Goal: Task Accomplishment & Management: Complete application form

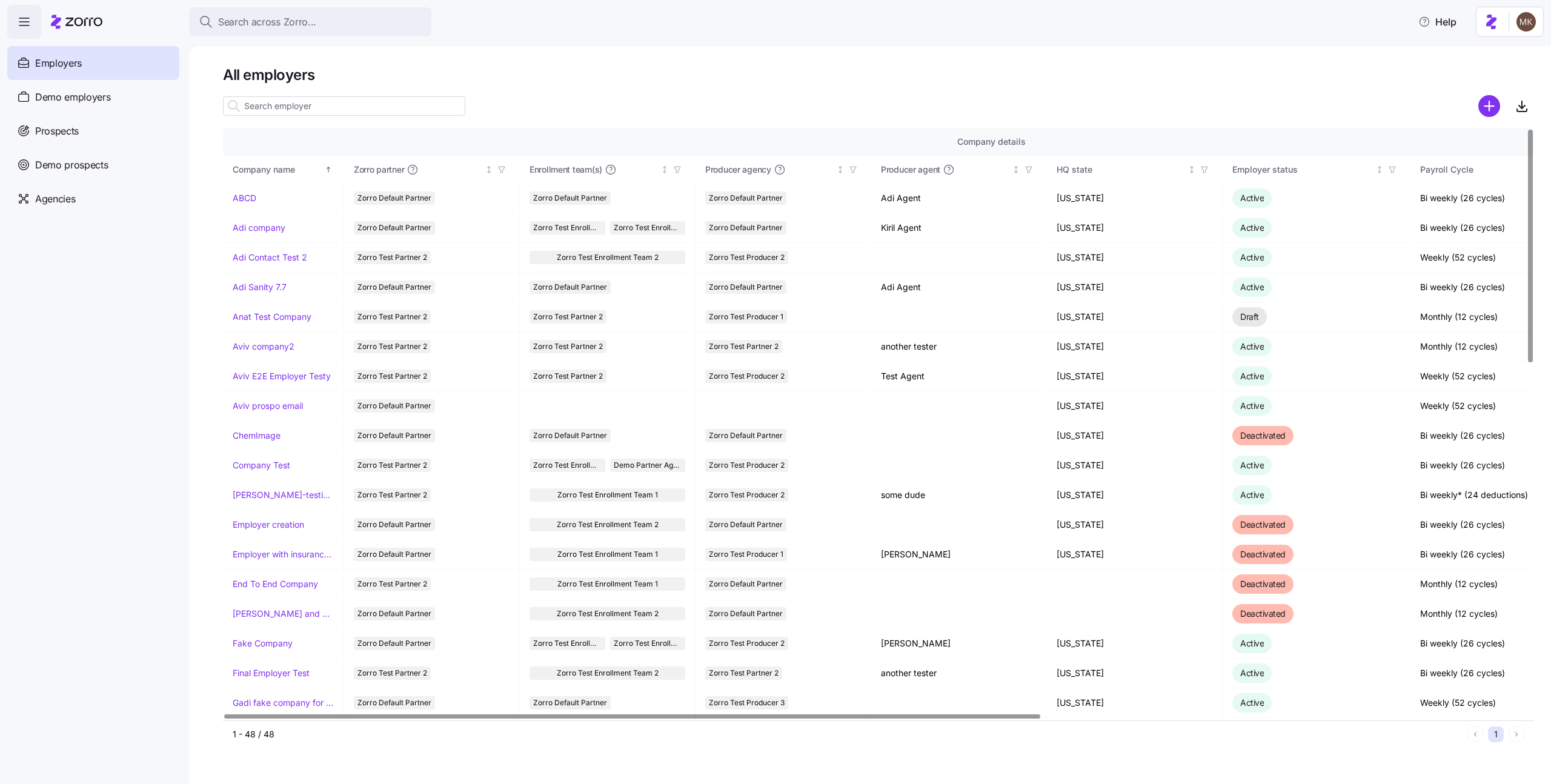
click at [306, 107] on input at bounding box center [344, 106] width 242 height 20
click at [97, 106] on div "Demo employers" at bounding box center [94, 97] width 172 height 34
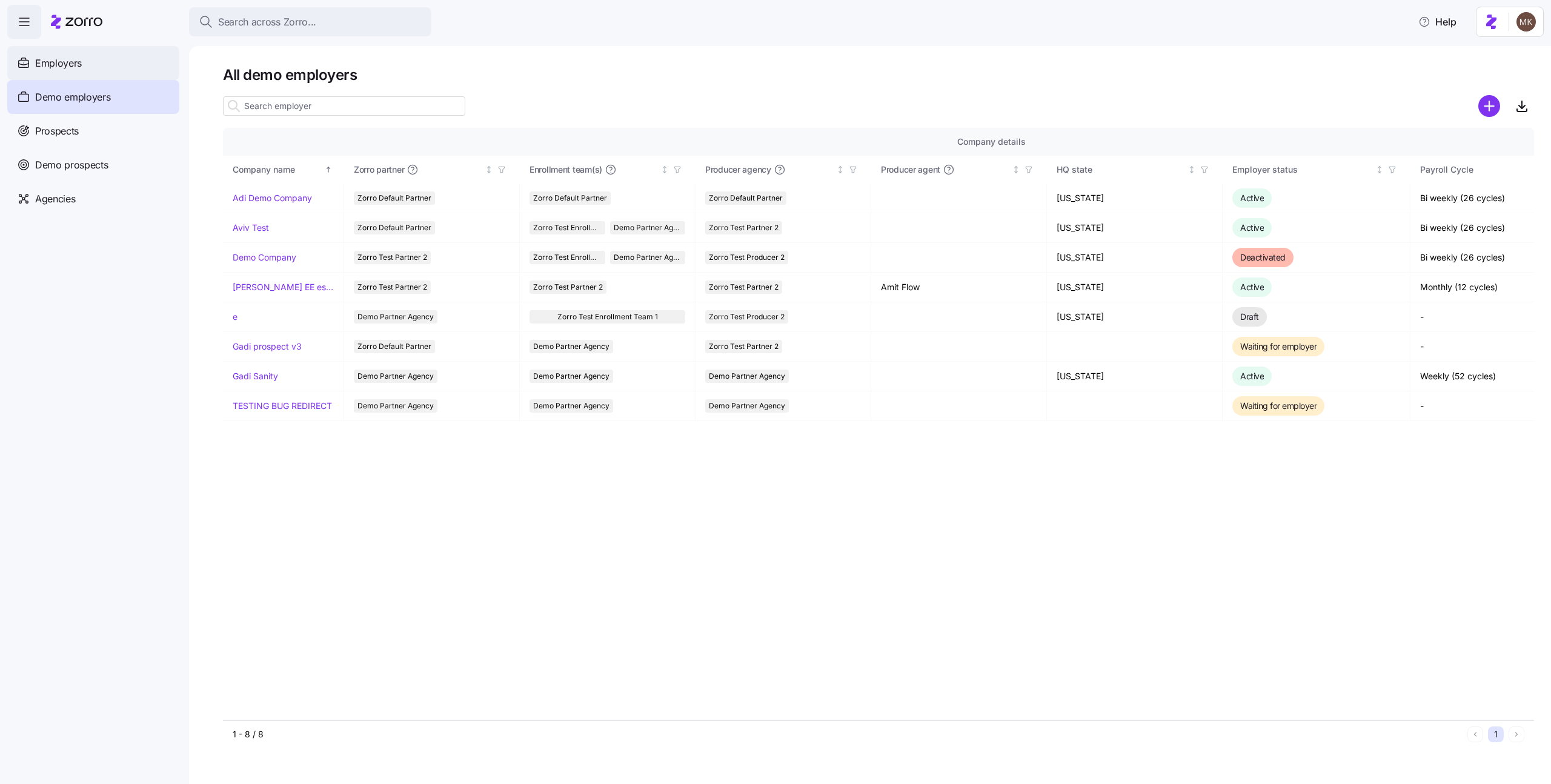
click at [98, 70] on div "Employers" at bounding box center [94, 63] width 172 height 34
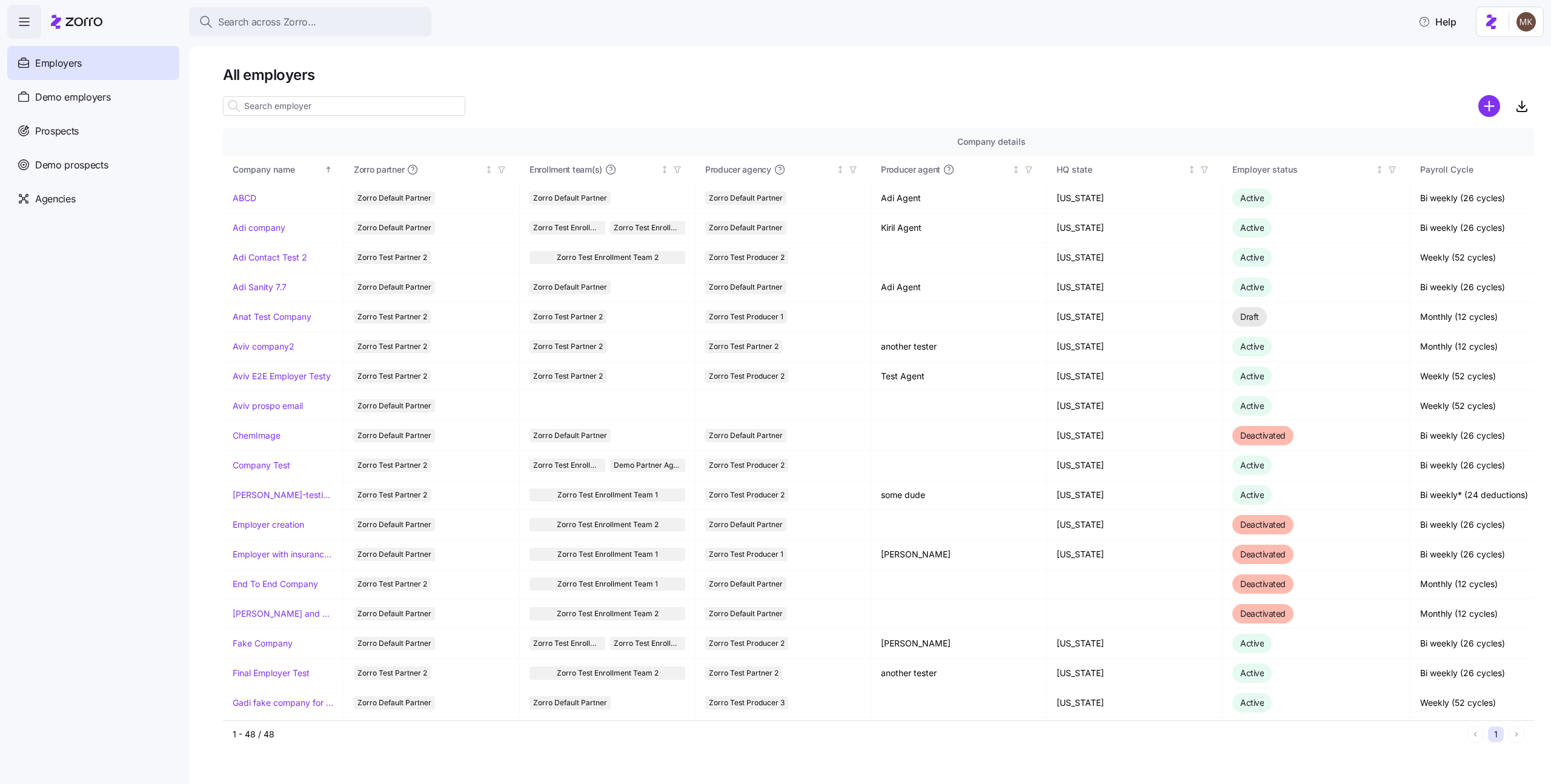
click at [337, 107] on input at bounding box center [344, 106] width 242 height 20
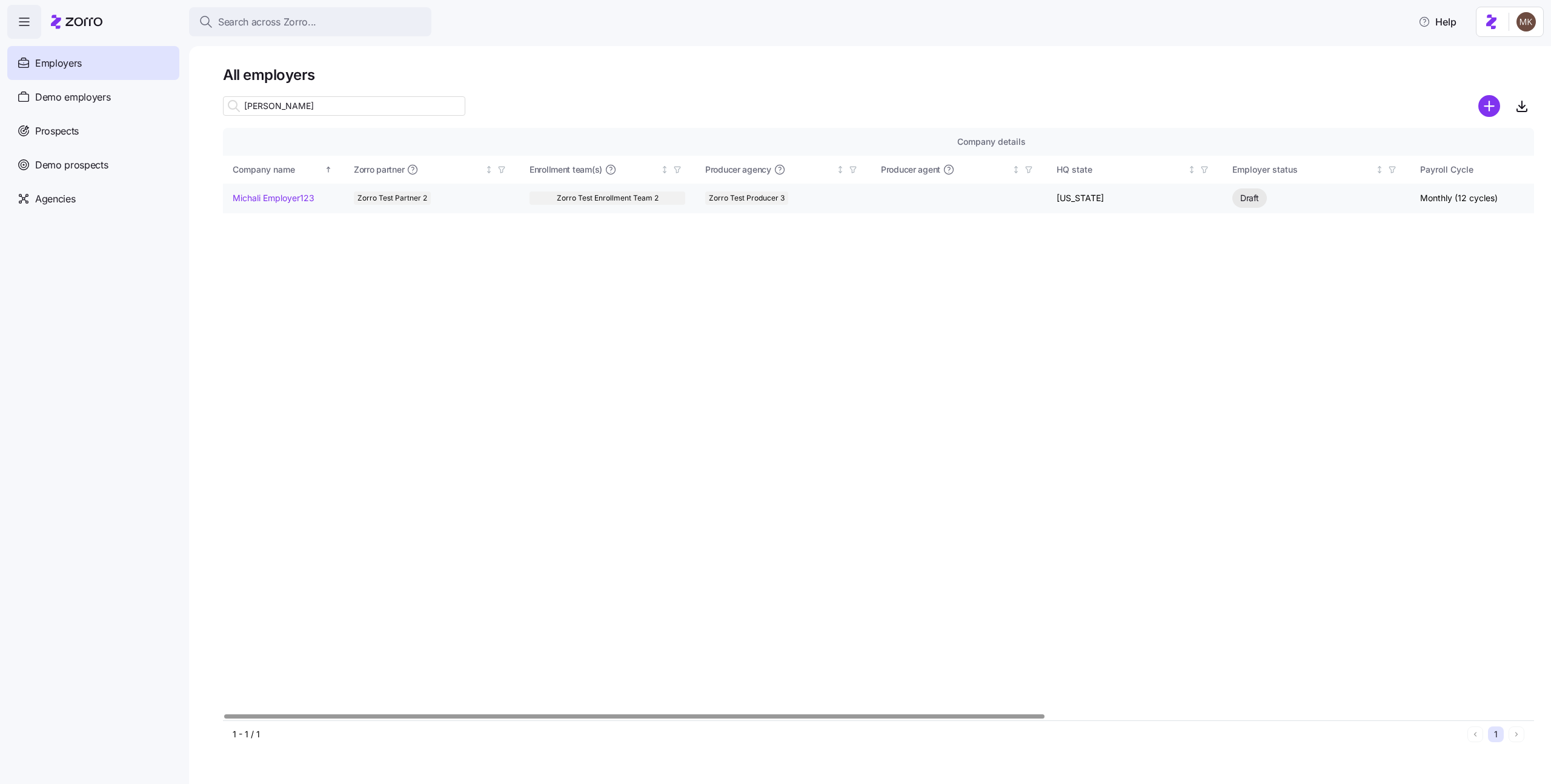
type input "[PERSON_NAME]"
click at [280, 191] on td "Michali Employer123" at bounding box center [283, 198] width 121 height 30
click at [281, 195] on link "Michali Employer123" at bounding box center [274, 198] width 82 height 12
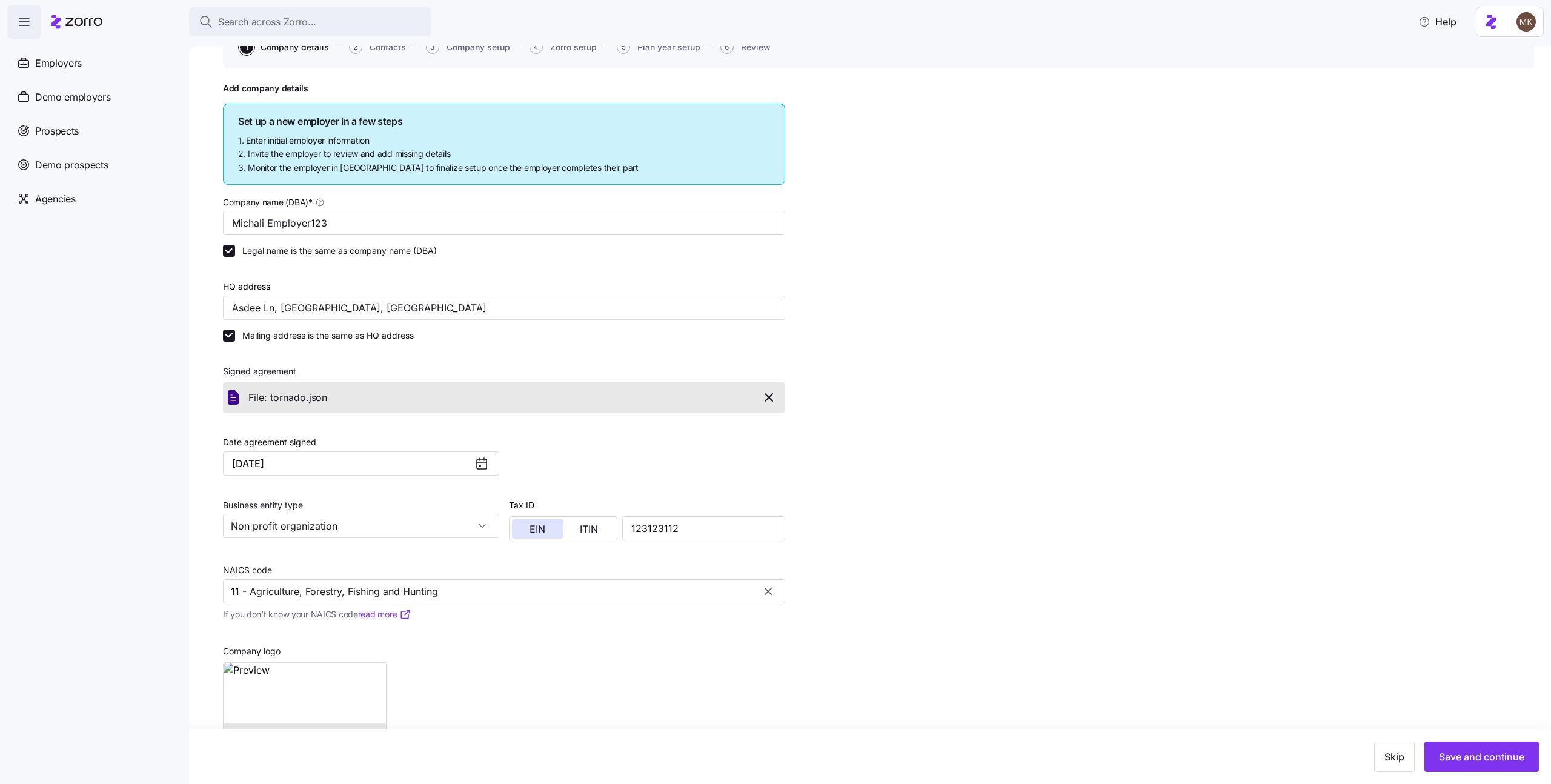
scroll to position [103, 0]
click at [384, 212] on input "Michali Employer123" at bounding box center [503, 220] width 562 height 24
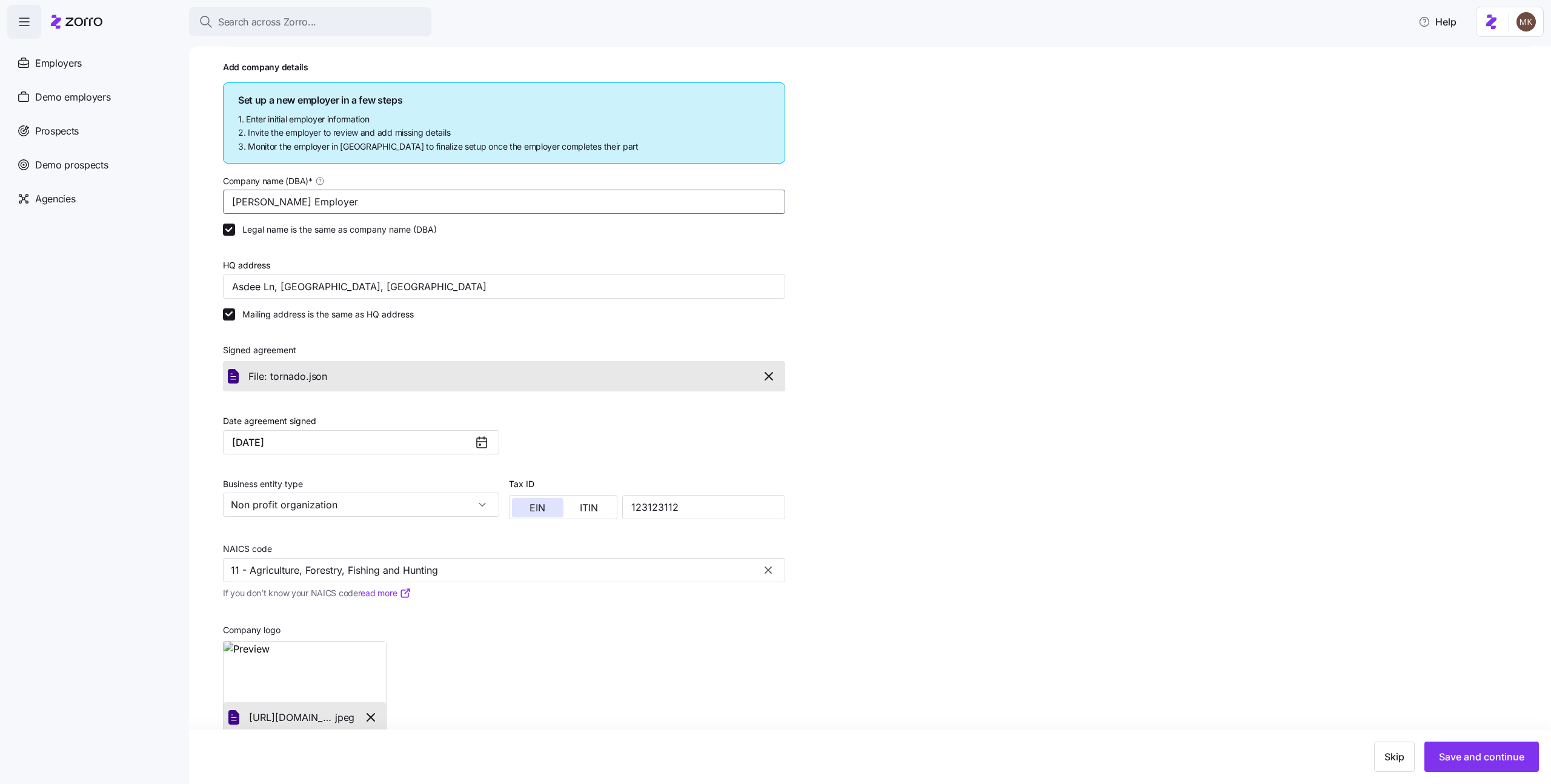
scroll to position [146, 0]
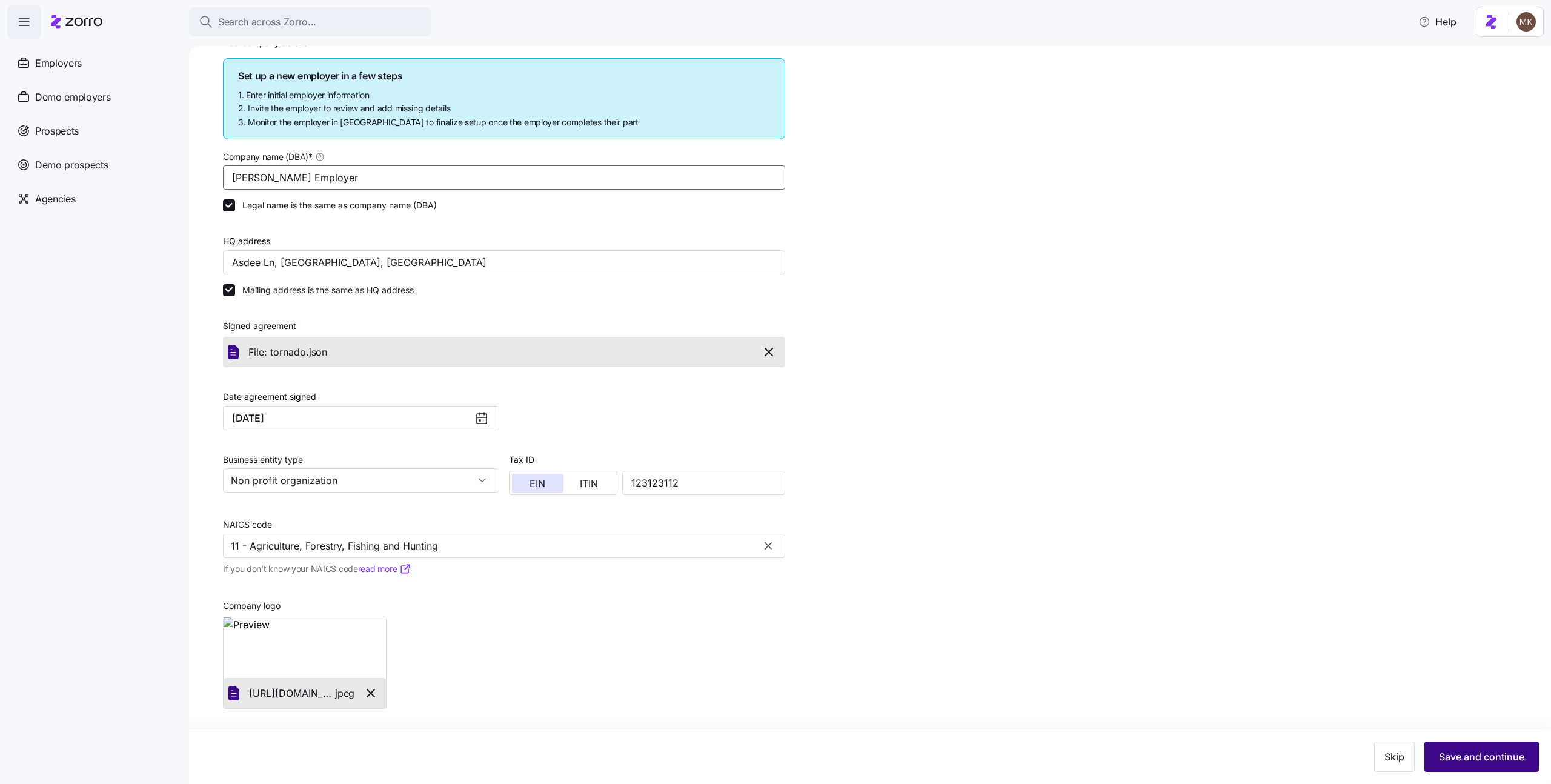
type input "[PERSON_NAME] Employer"
click at [1439, 749] on span "Save and continue" at bounding box center [1482, 756] width 85 height 14
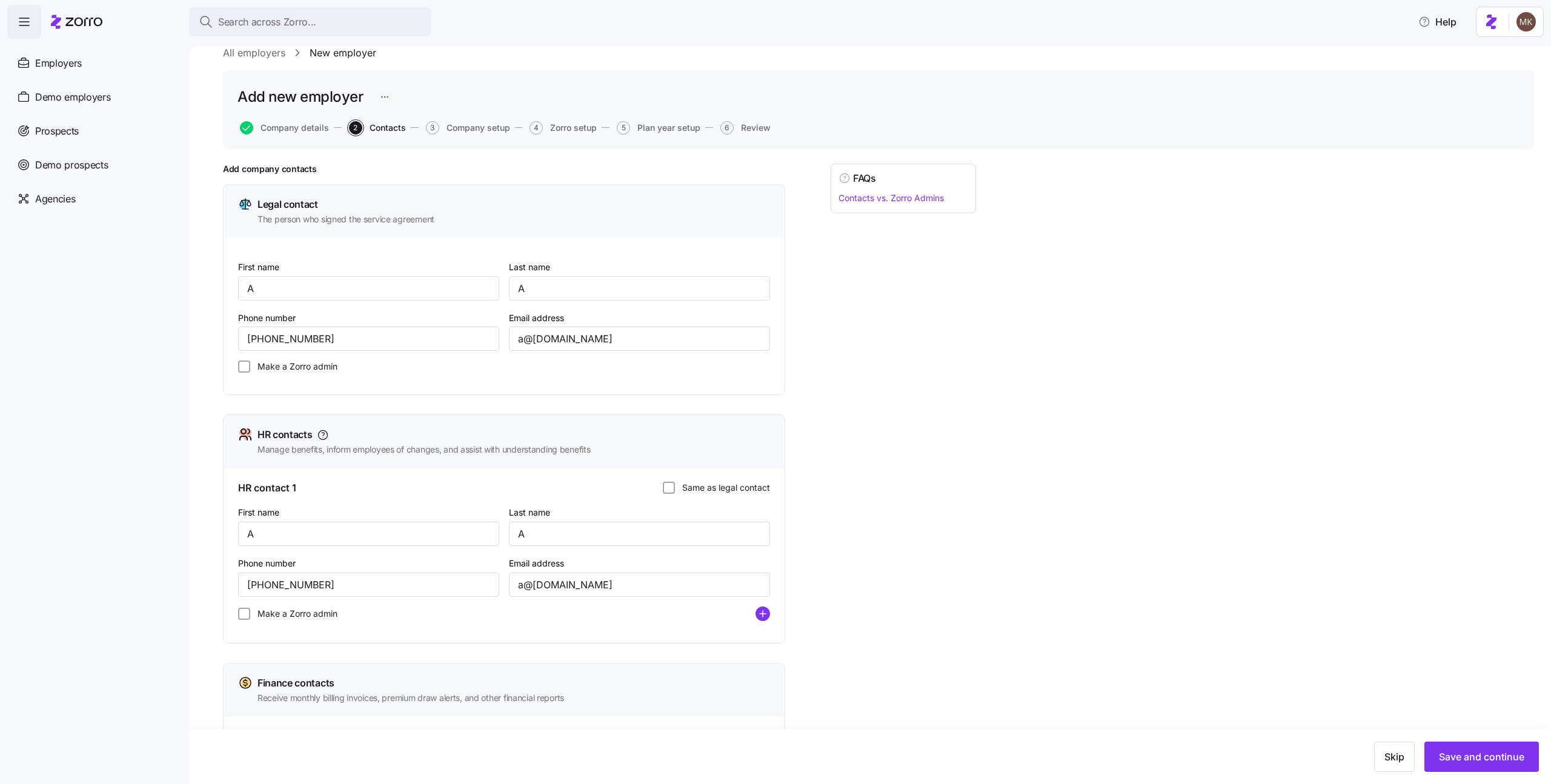
scroll to position [202, 0]
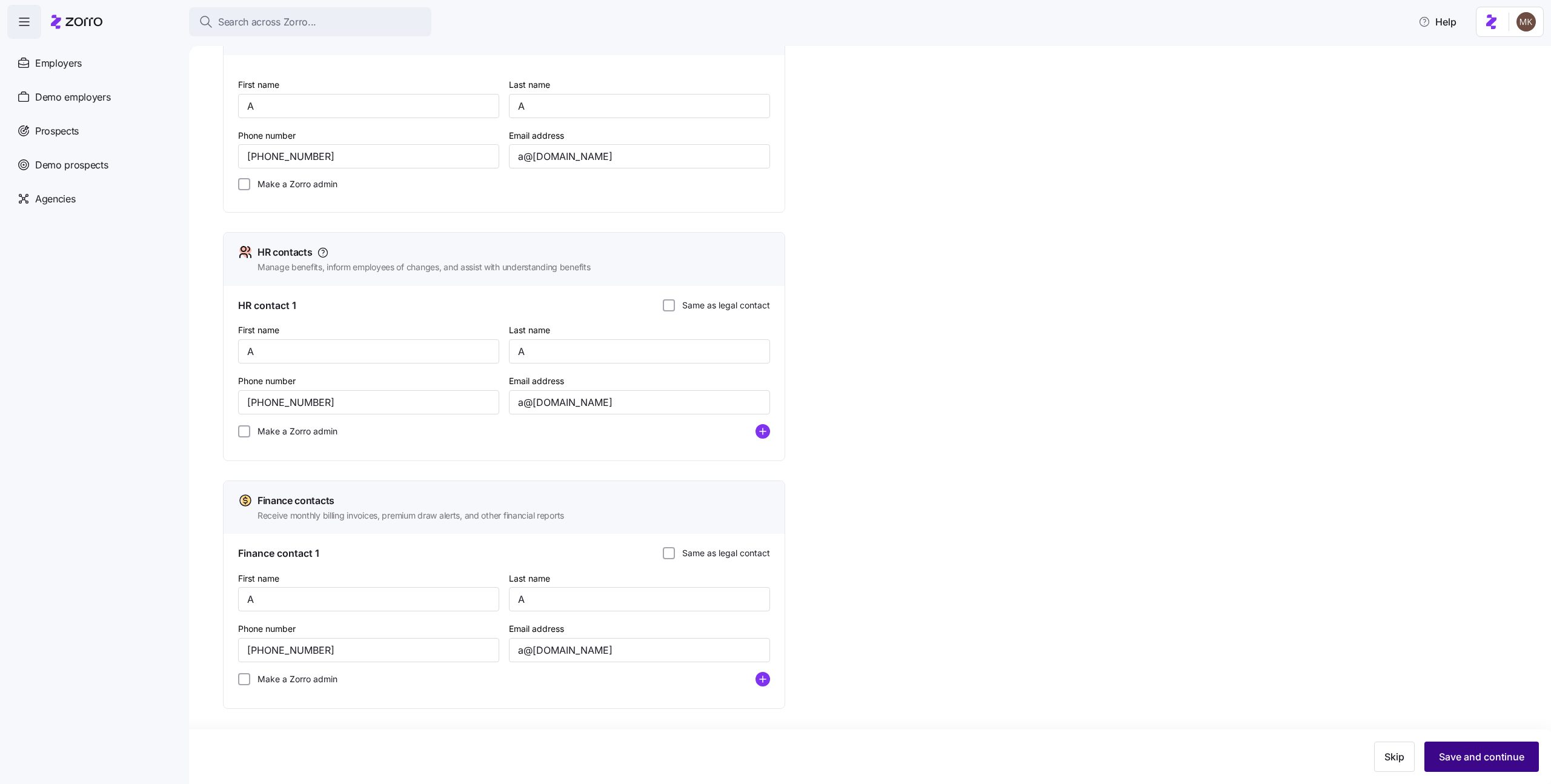
click at [1445, 752] on span "Save and continue" at bounding box center [1482, 756] width 85 height 14
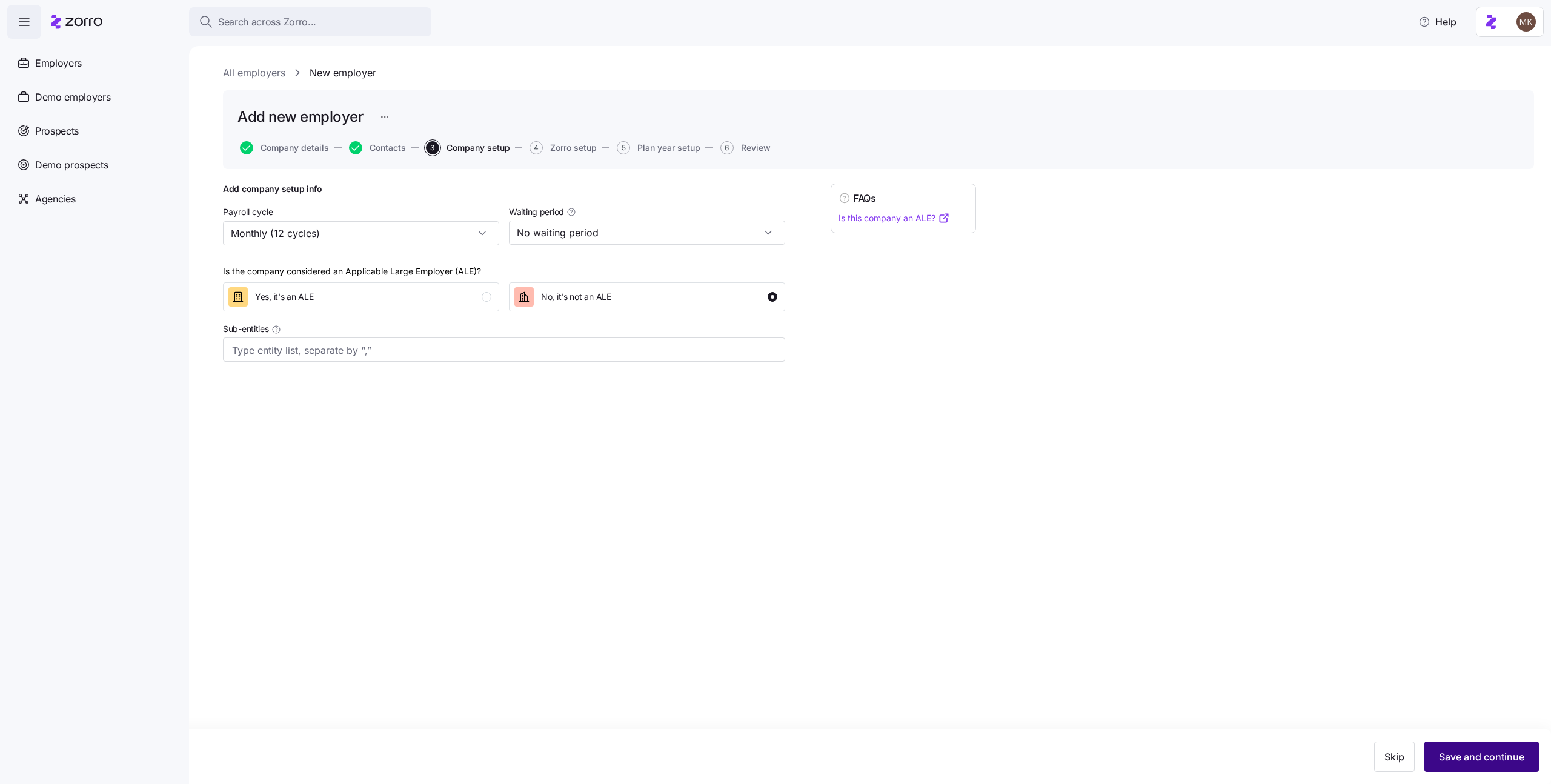
click at [1473, 746] on button "Save and continue" at bounding box center [1482, 757] width 114 height 31
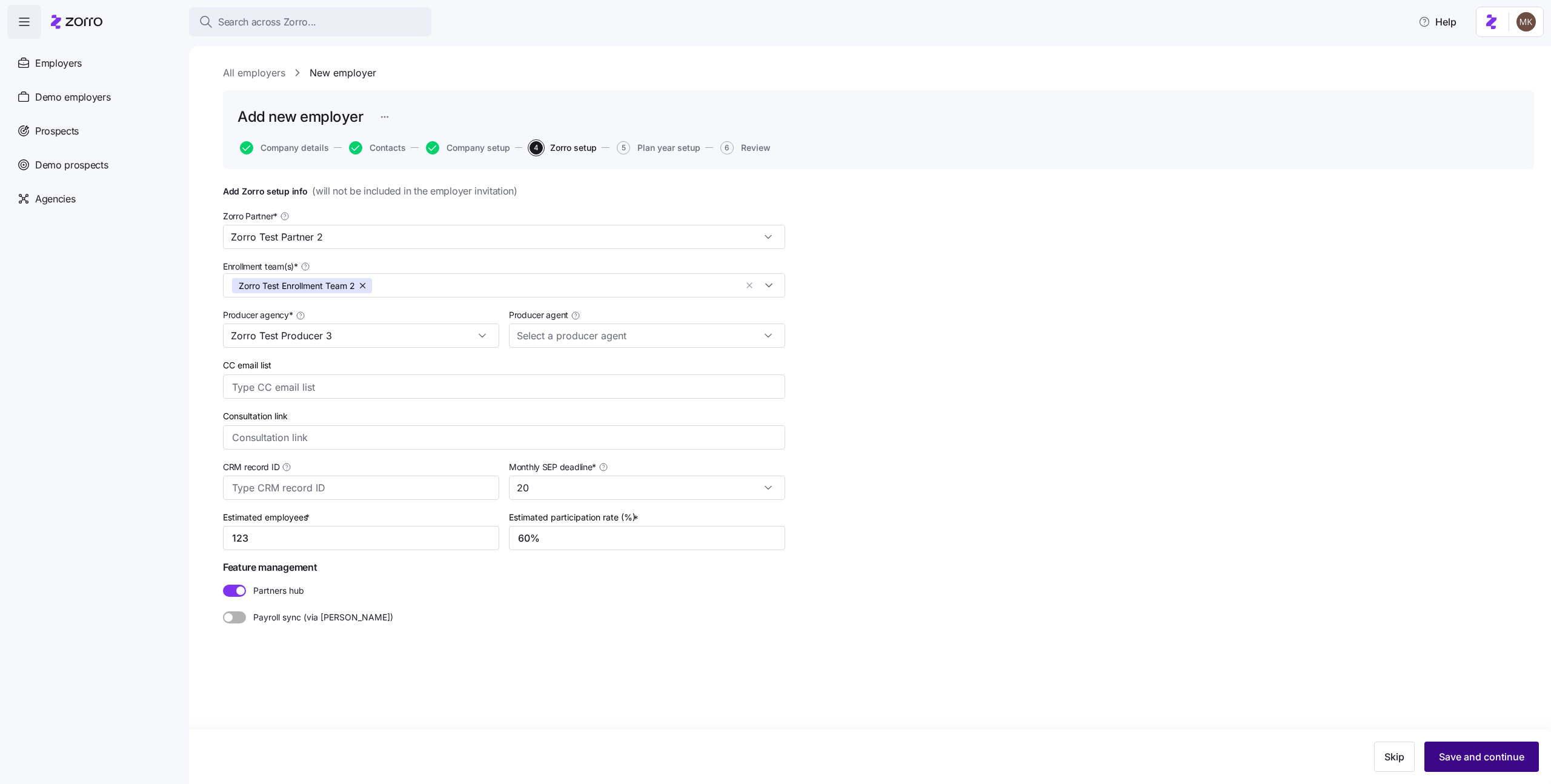
click at [1485, 758] on span "Save and continue" at bounding box center [1482, 756] width 85 height 14
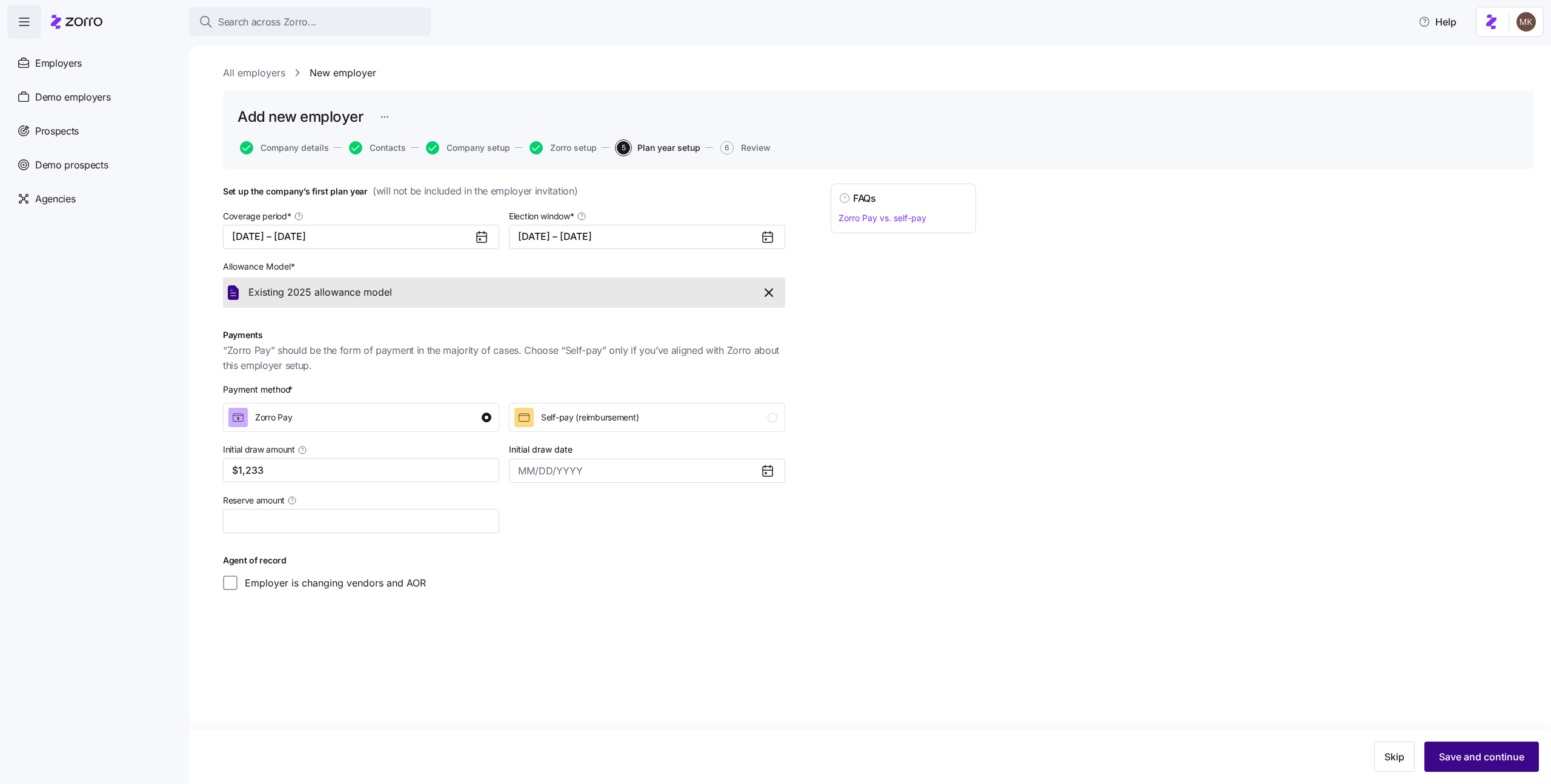
click at [1452, 751] on span "Save and continue" at bounding box center [1482, 756] width 85 height 14
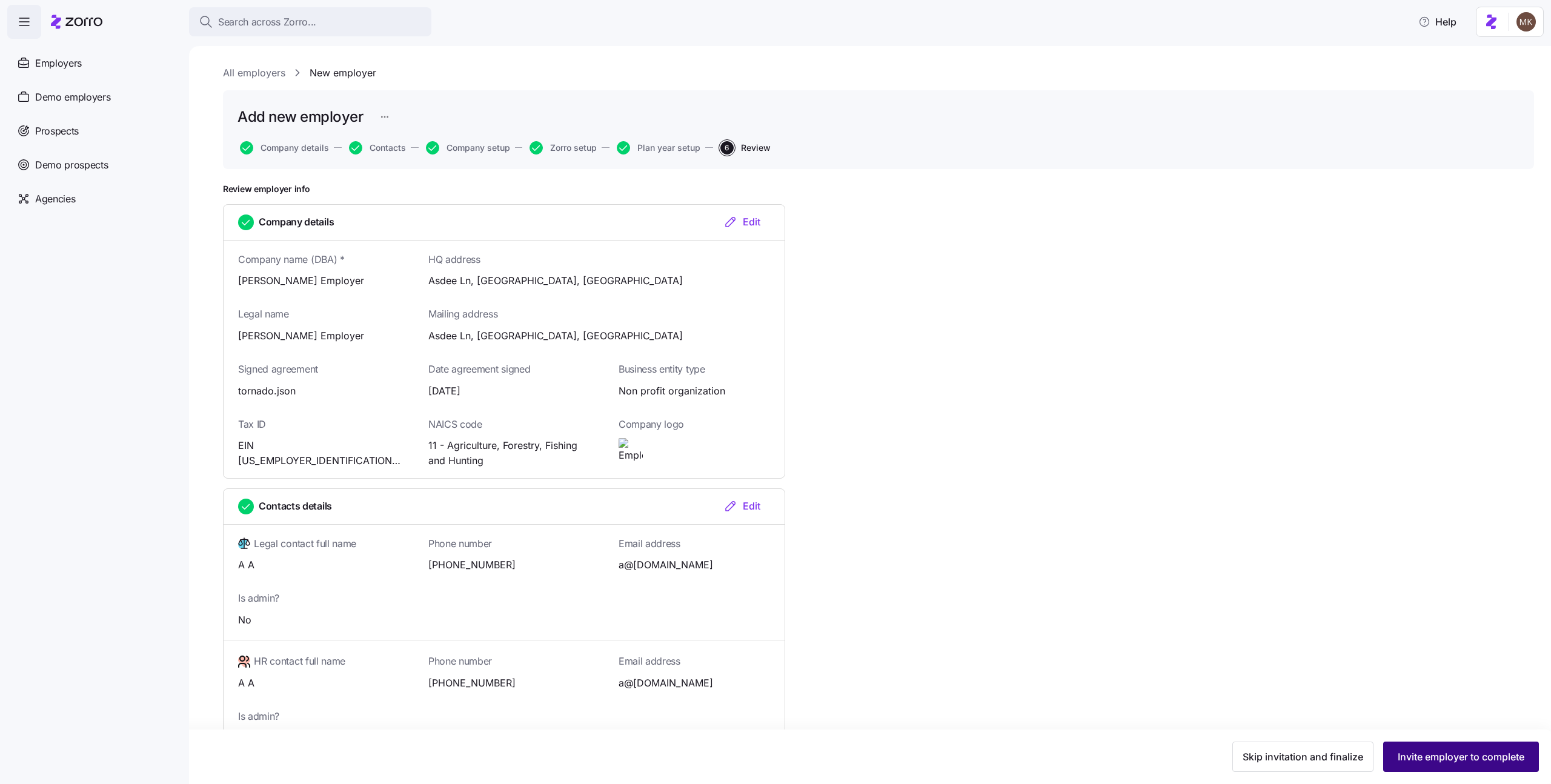
click at [1502, 751] on span "Invite employer to complete" at bounding box center [1461, 756] width 127 height 14
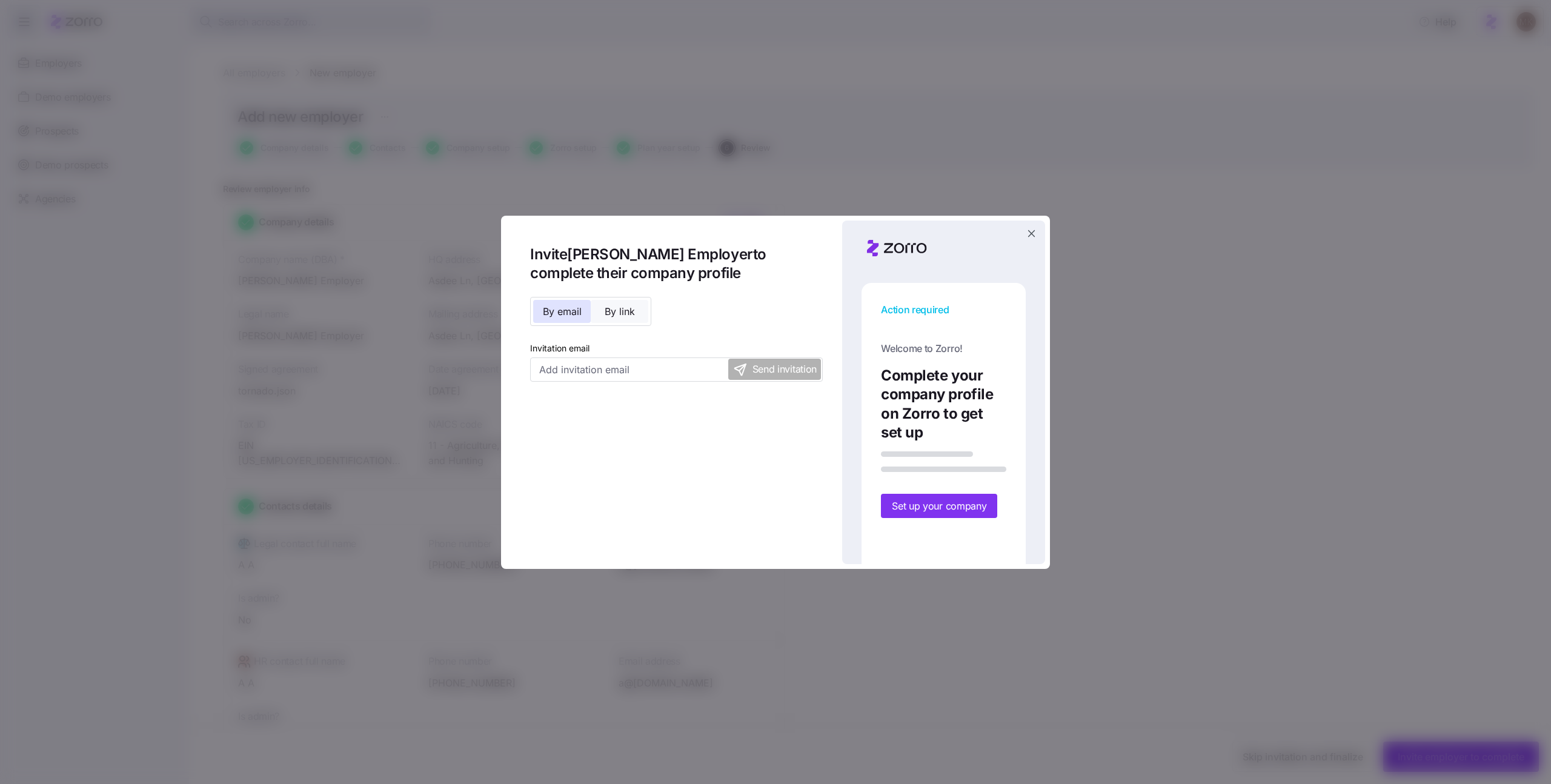
click at [606, 314] on span "By link" at bounding box center [620, 311] width 31 height 9
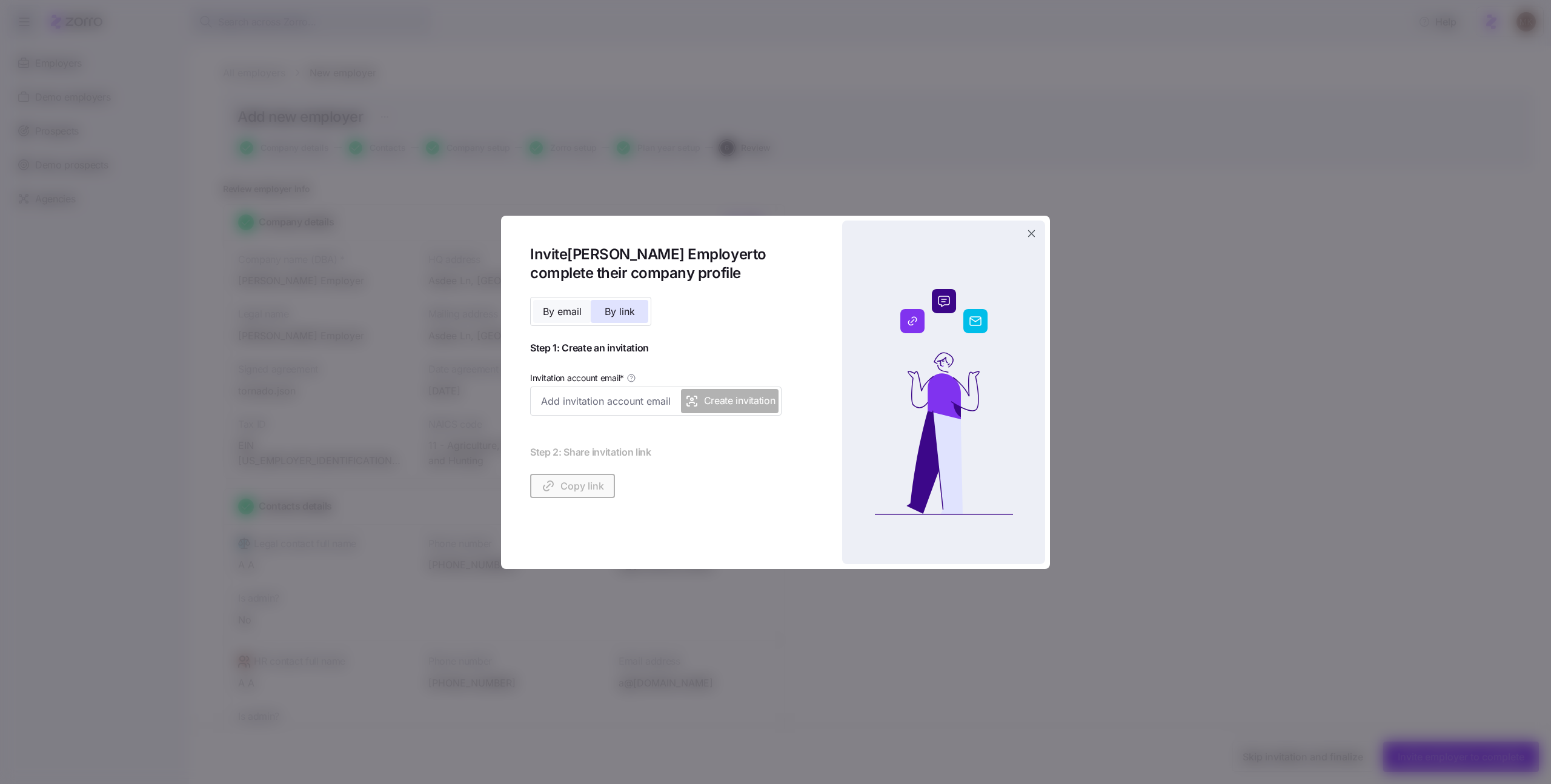
click at [553, 321] on button "By email" at bounding box center [562, 311] width 58 height 23
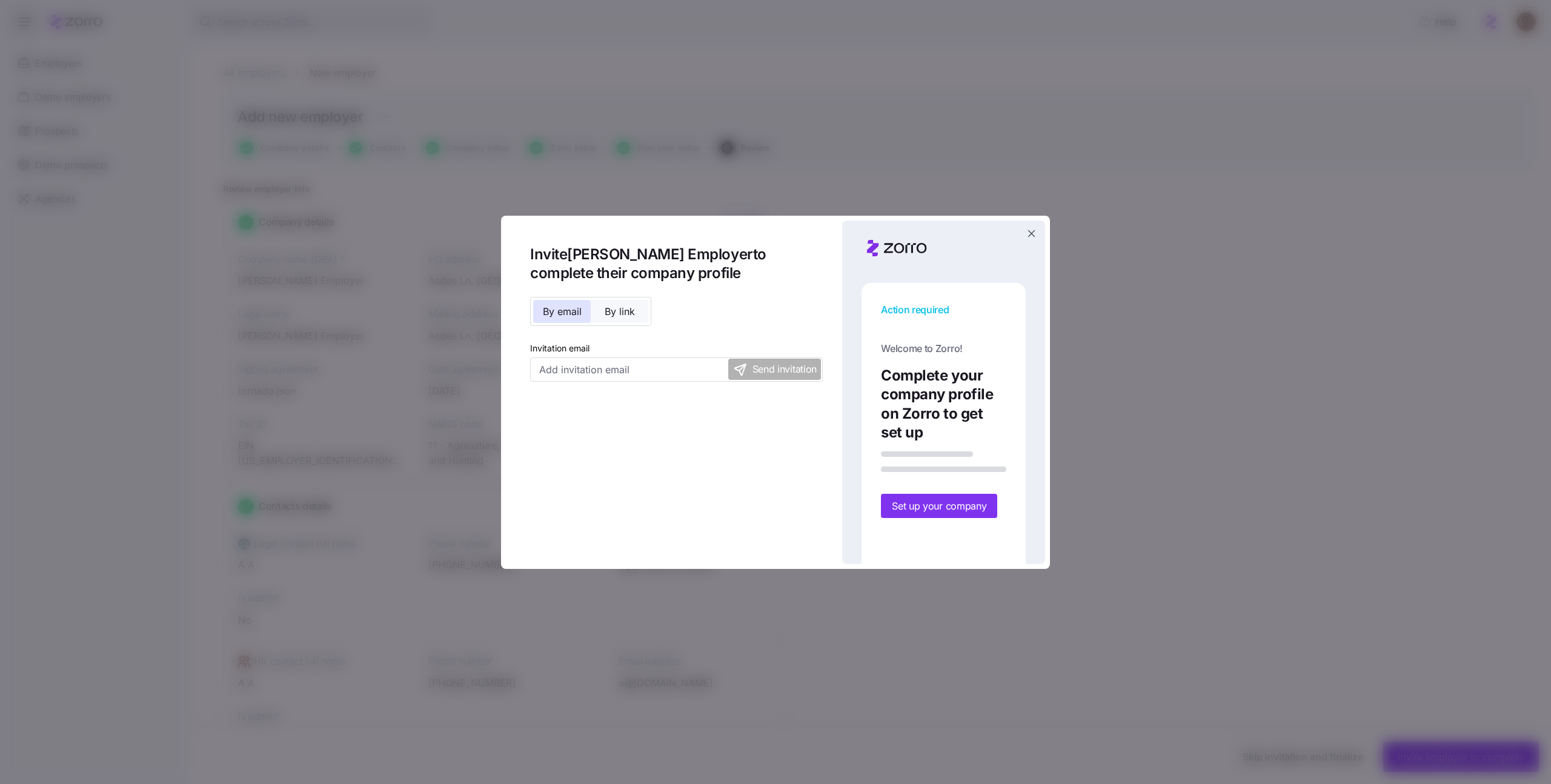
click at [610, 320] on button "By link" at bounding box center [620, 311] width 58 height 23
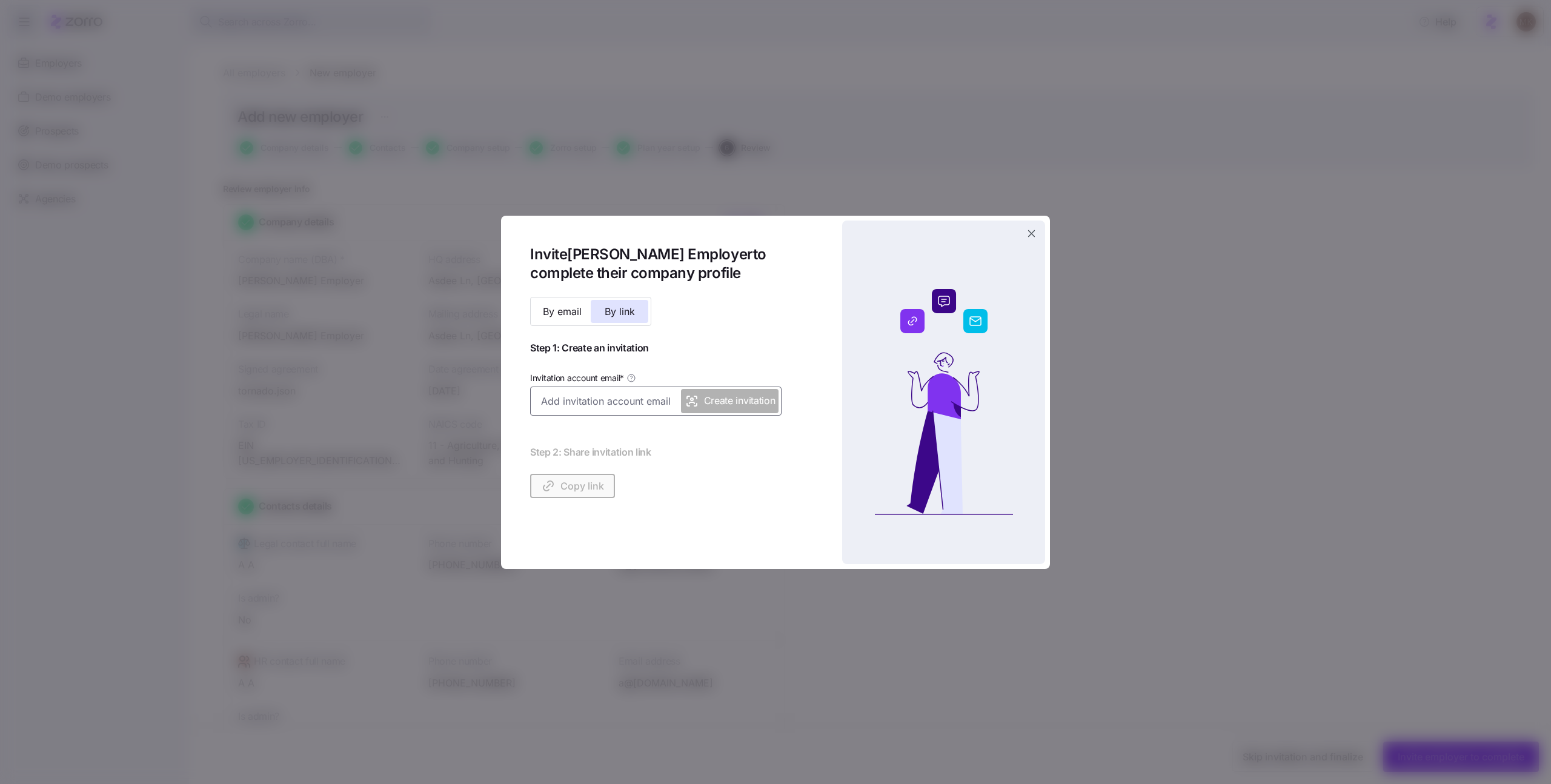
click at [606, 402] on input "Invitation account email *" at bounding box center [656, 401] width 252 height 29
click at [723, 372] on div "Invitation account email * Create invitation" at bounding box center [656, 392] width 252 height 45
click at [563, 310] on span "By email" at bounding box center [562, 311] width 38 height 9
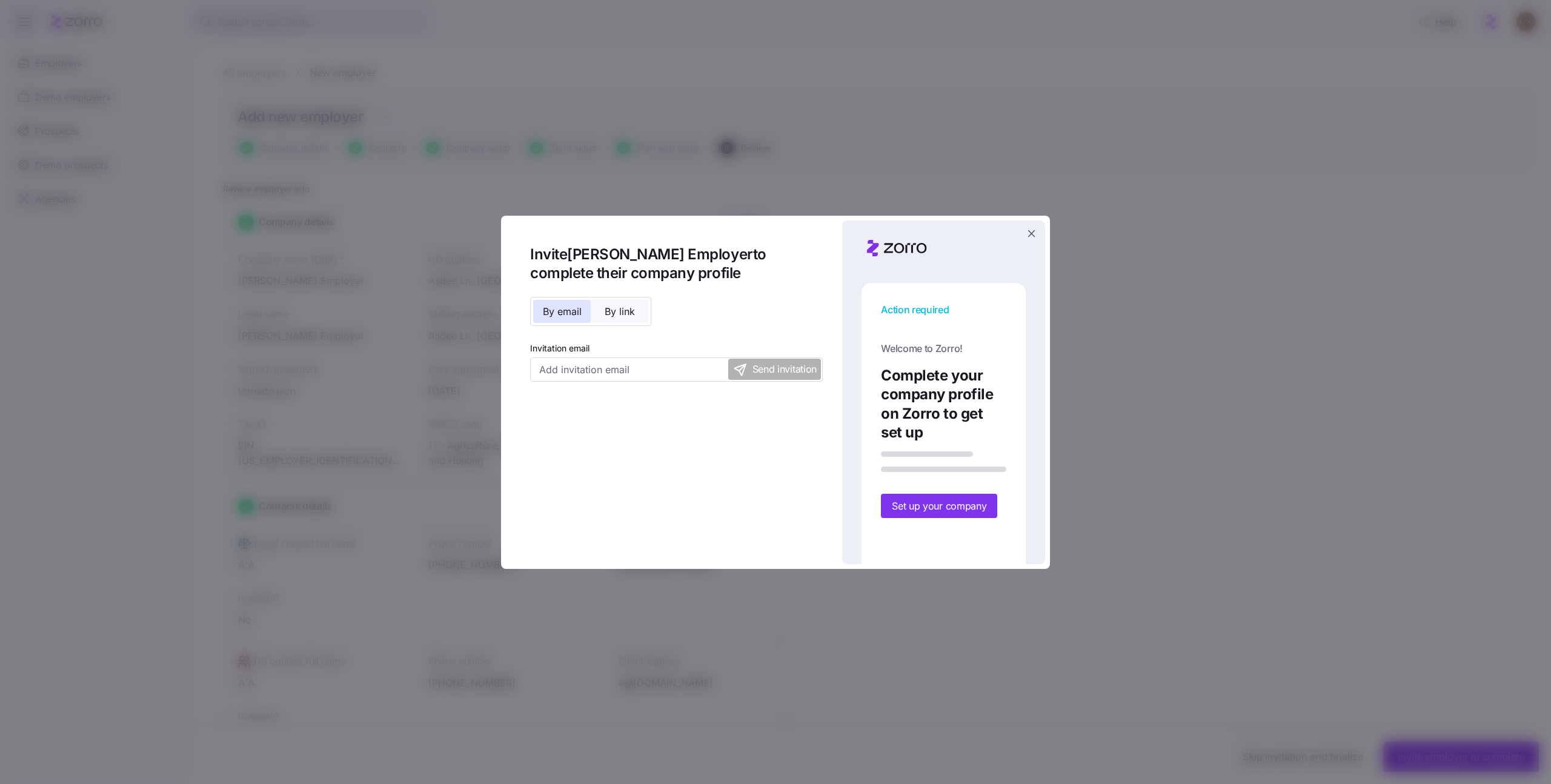
click at [613, 308] on span "By link" at bounding box center [620, 311] width 31 height 9
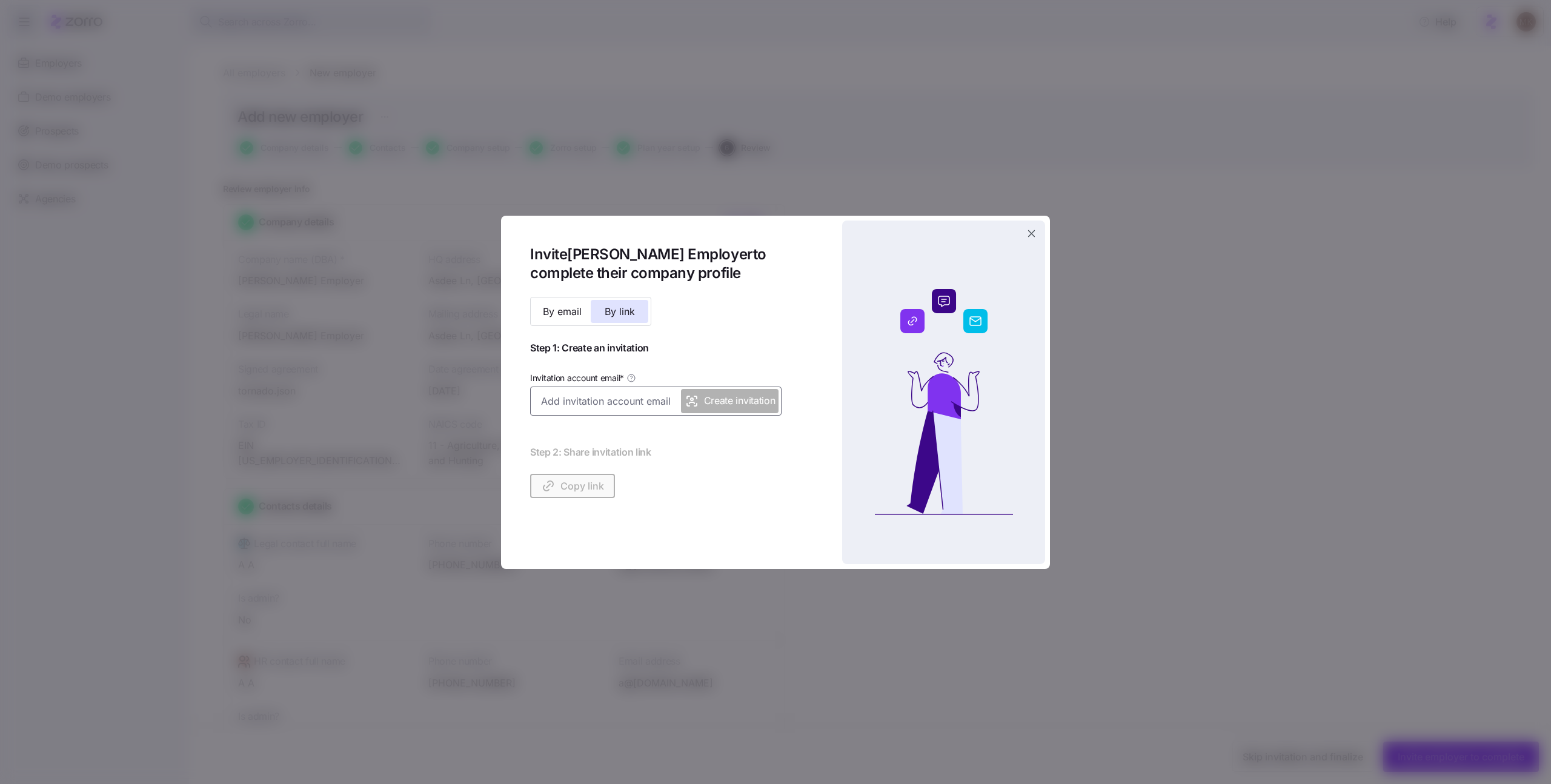
click at [590, 407] on input "Invitation account email *" at bounding box center [656, 401] width 252 height 29
paste input "[PERSON_NAME][EMAIL_ADDRESS][DOMAIN_NAME]"
type input "[PERSON_NAME][EMAIL_ADDRESS][DOMAIN_NAME]"
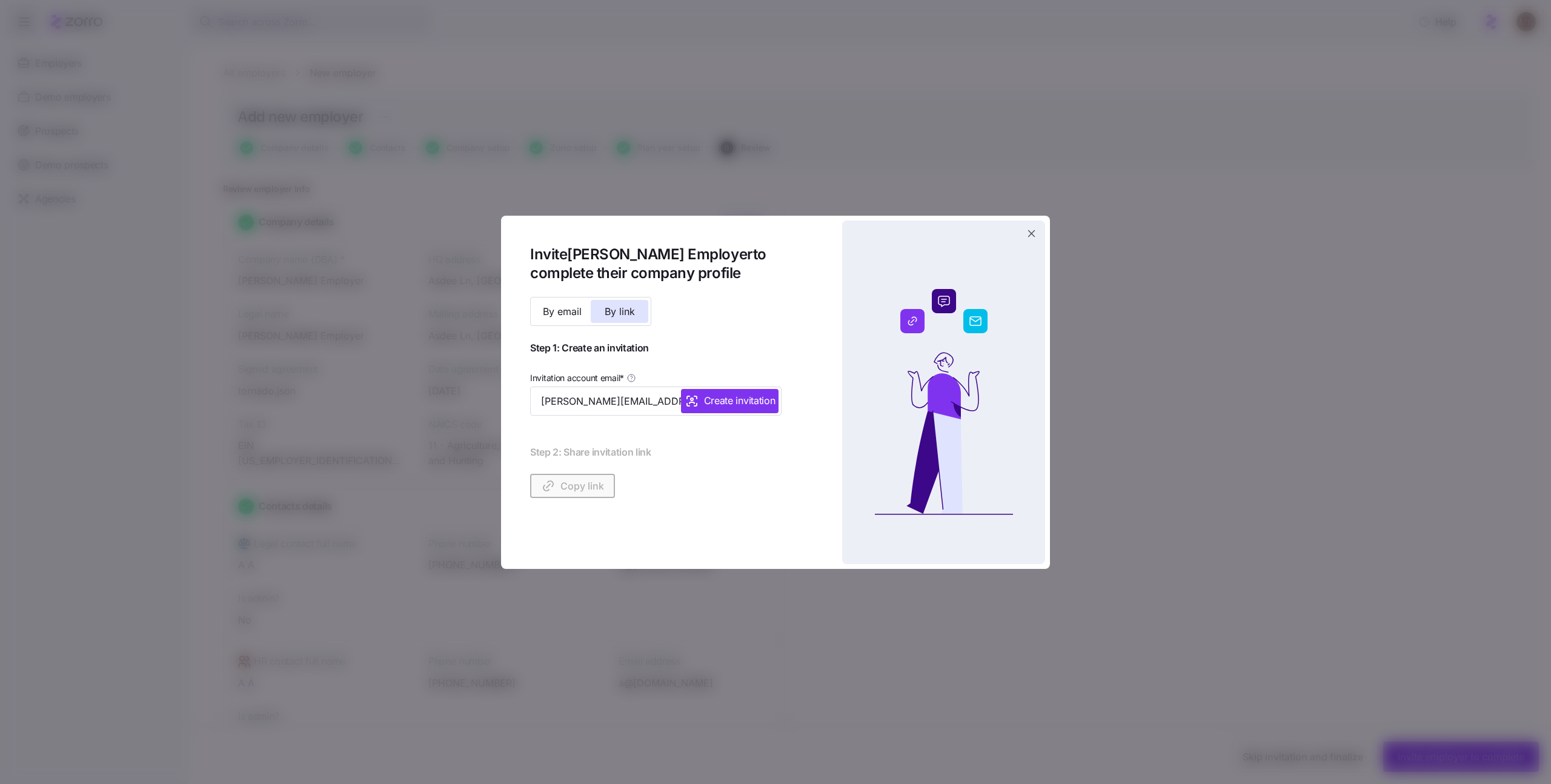
click at [724, 405] on span "Create invitation" at bounding box center [740, 401] width 72 height 15
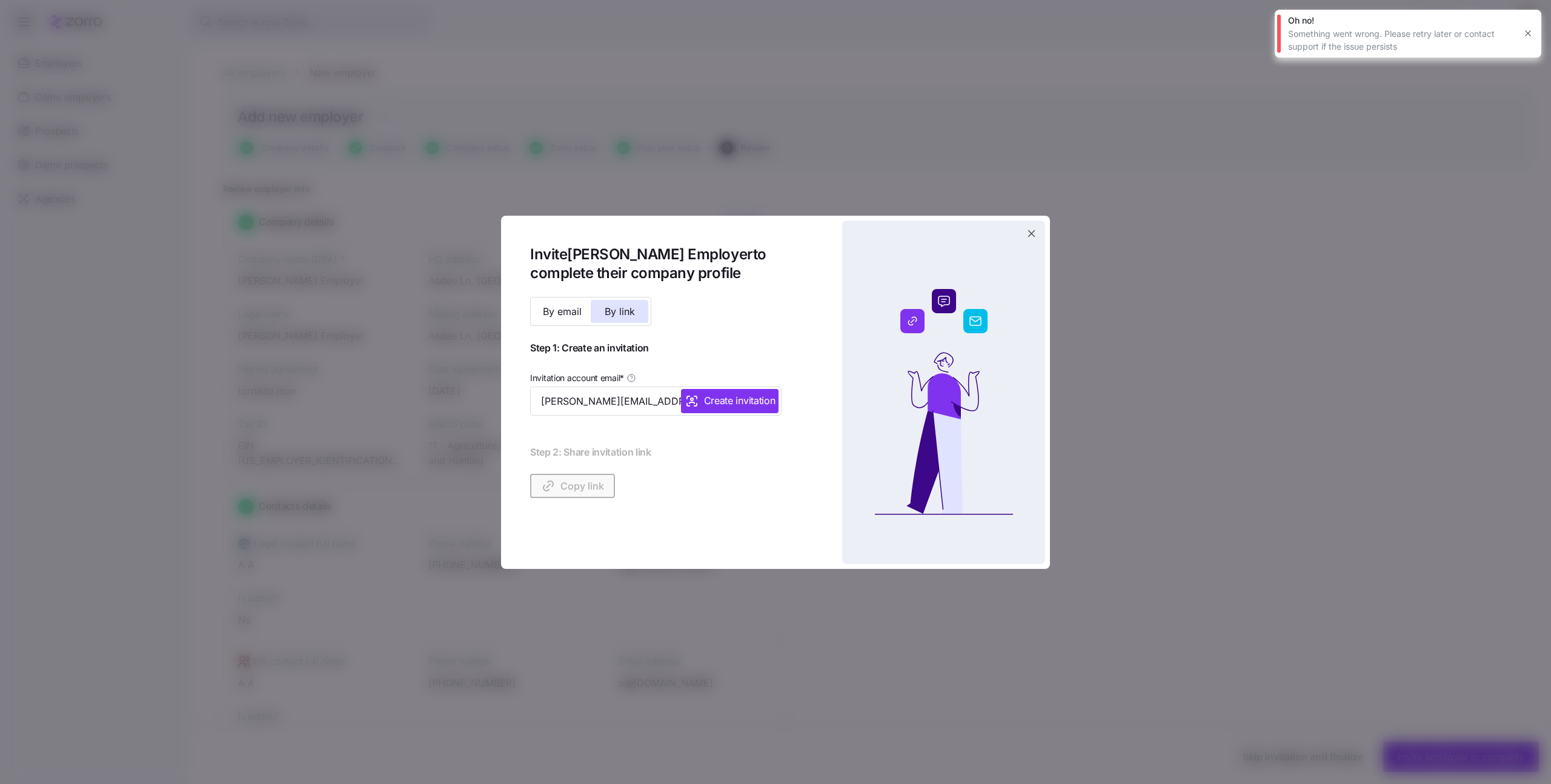
click at [742, 395] on span "Create invitation" at bounding box center [740, 401] width 72 height 15
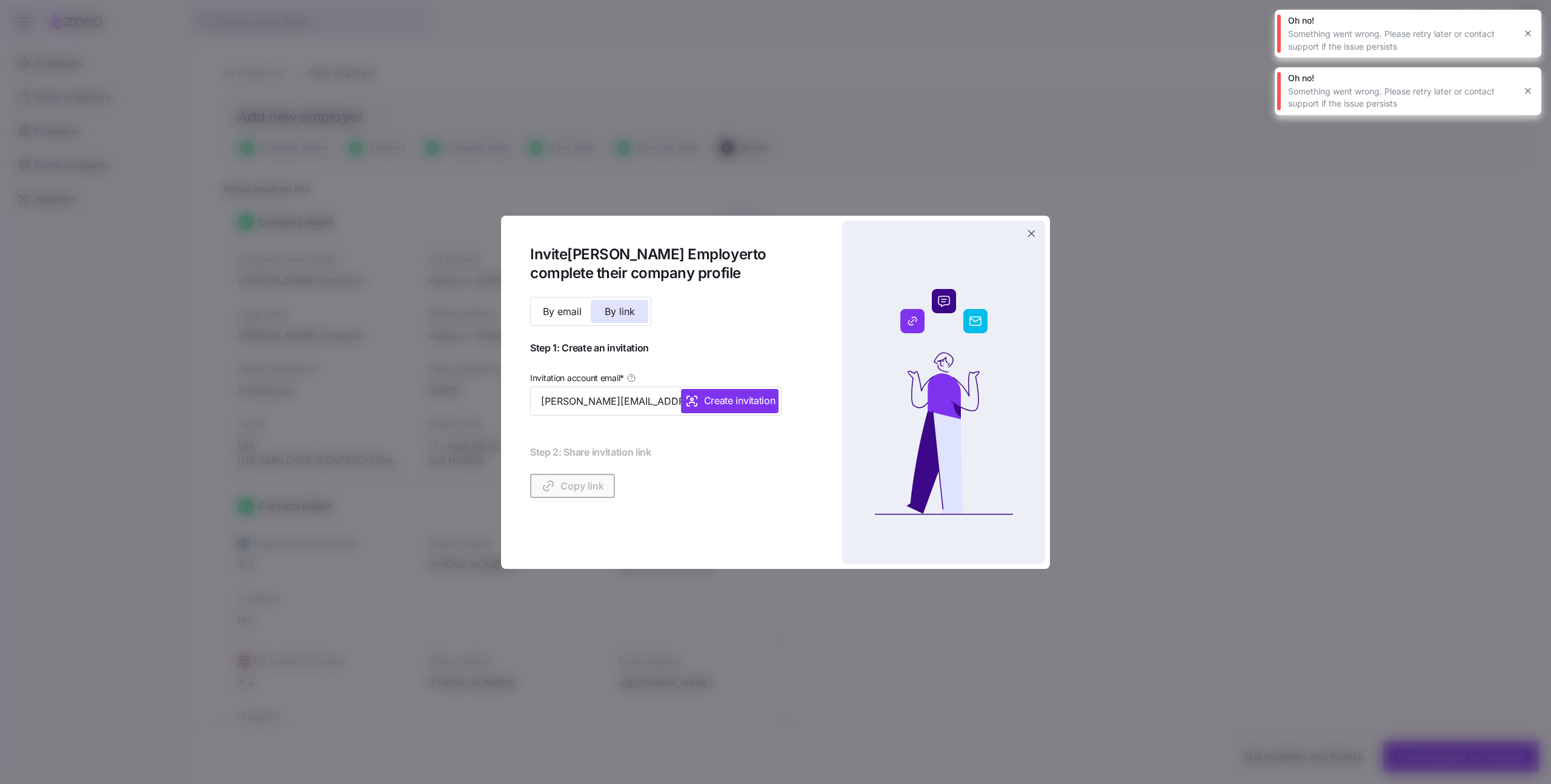
click at [1035, 232] on icon "button" at bounding box center [1032, 233] width 12 height 12
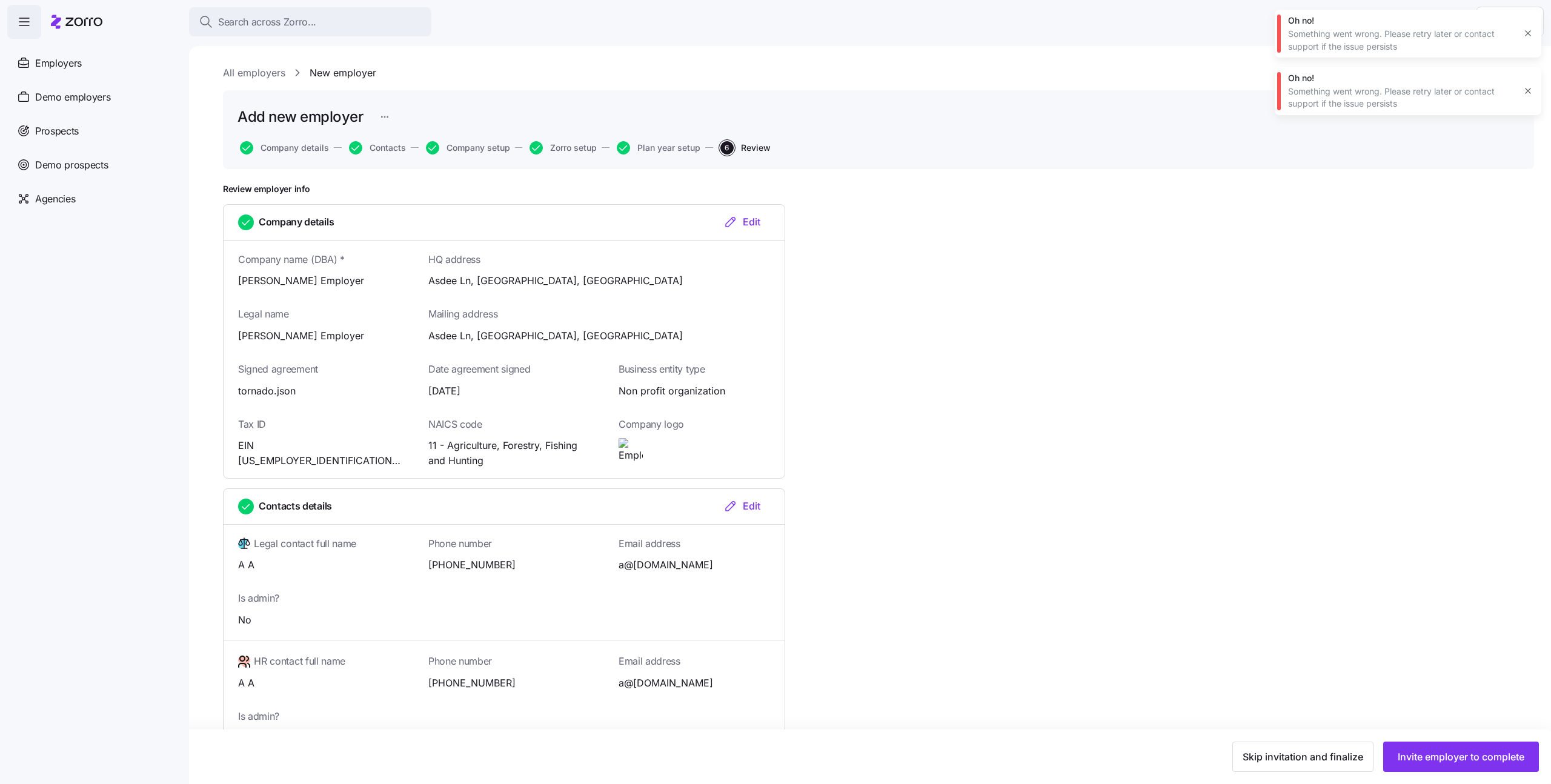
drag, startPoint x: 1527, startPoint y: 93, endPoint x: 1527, endPoint y: 59, distance: 34.0
click at [1527, 92] on icon "button" at bounding box center [1527, 90] width 9 height 9
click at [1526, 41] on button "button" at bounding box center [1528, 33] width 17 height 17
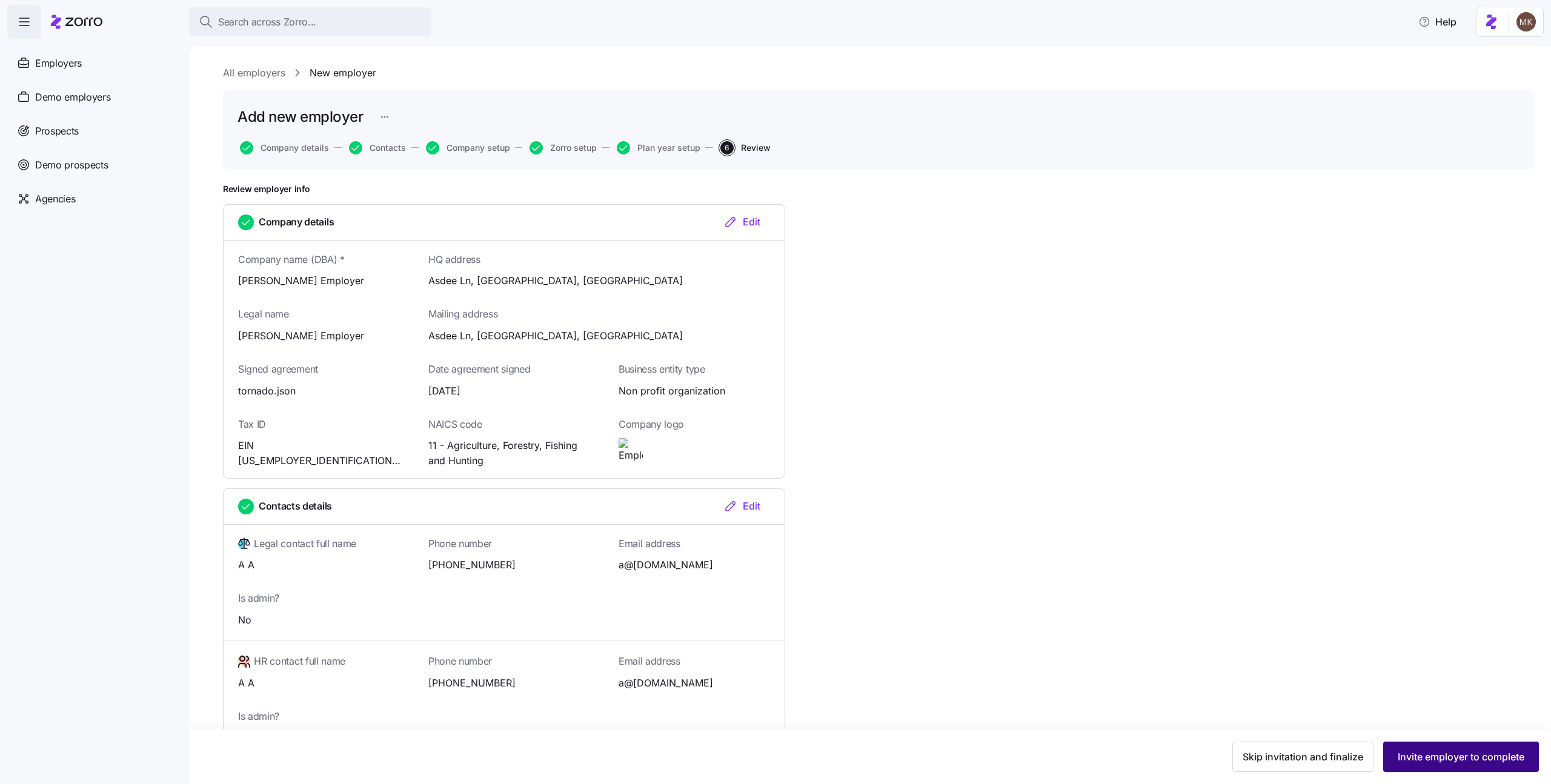
click at [1452, 753] on span "Invite employer to complete" at bounding box center [1461, 756] width 127 height 14
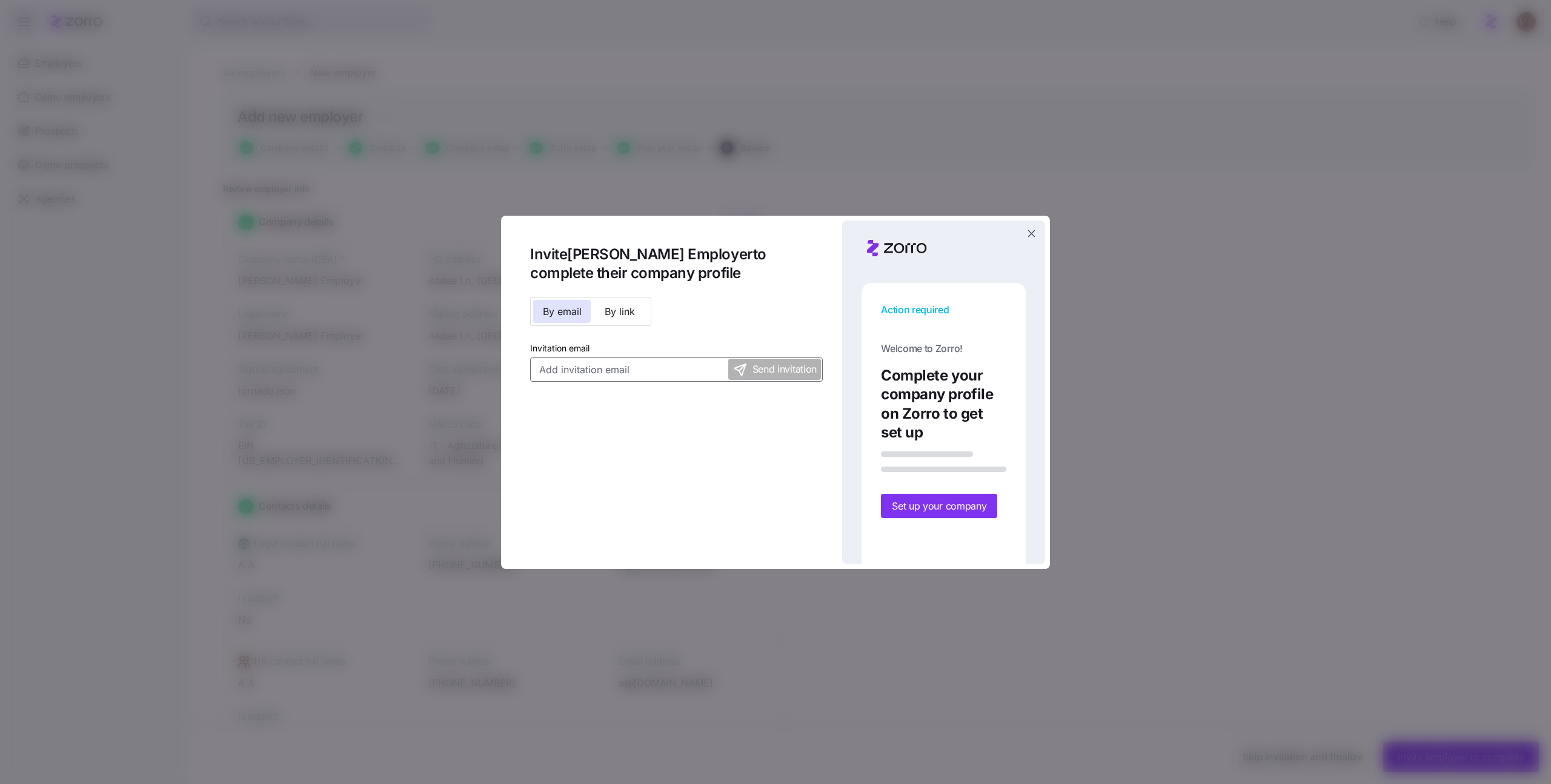
click at [649, 365] on input "Invitation email" at bounding box center [676, 369] width 292 height 24
click at [579, 372] on input "[EMAIL_ADDRESS][DOMAIN_NAME]" at bounding box center [676, 369] width 292 height 24
click at [583, 372] on input "[EMAIL_ADDRESS][DOMAIN_NAME]" at bounding box center [676, 369] width 292 height 24
type input "[PERSON_NAME][EMAIL_ADDRESS][DOMAIN_NAME]"
click at [753, 372] on span "Send invitation" at bounding box center [784, 369] width 64 height 15
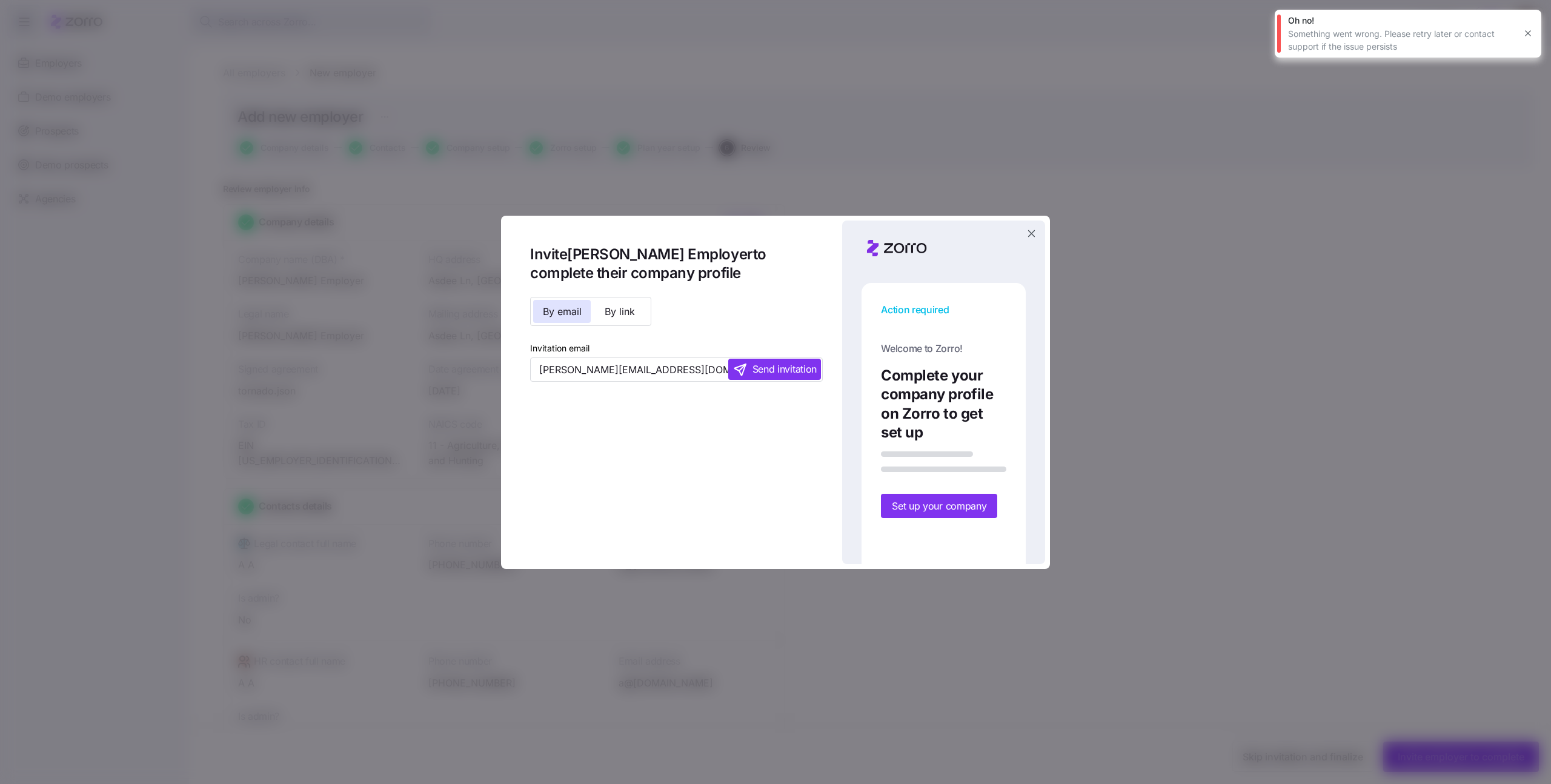
click at [1038, 231] on icon "button" at bounding box center [1032, 233] width 12 height 12
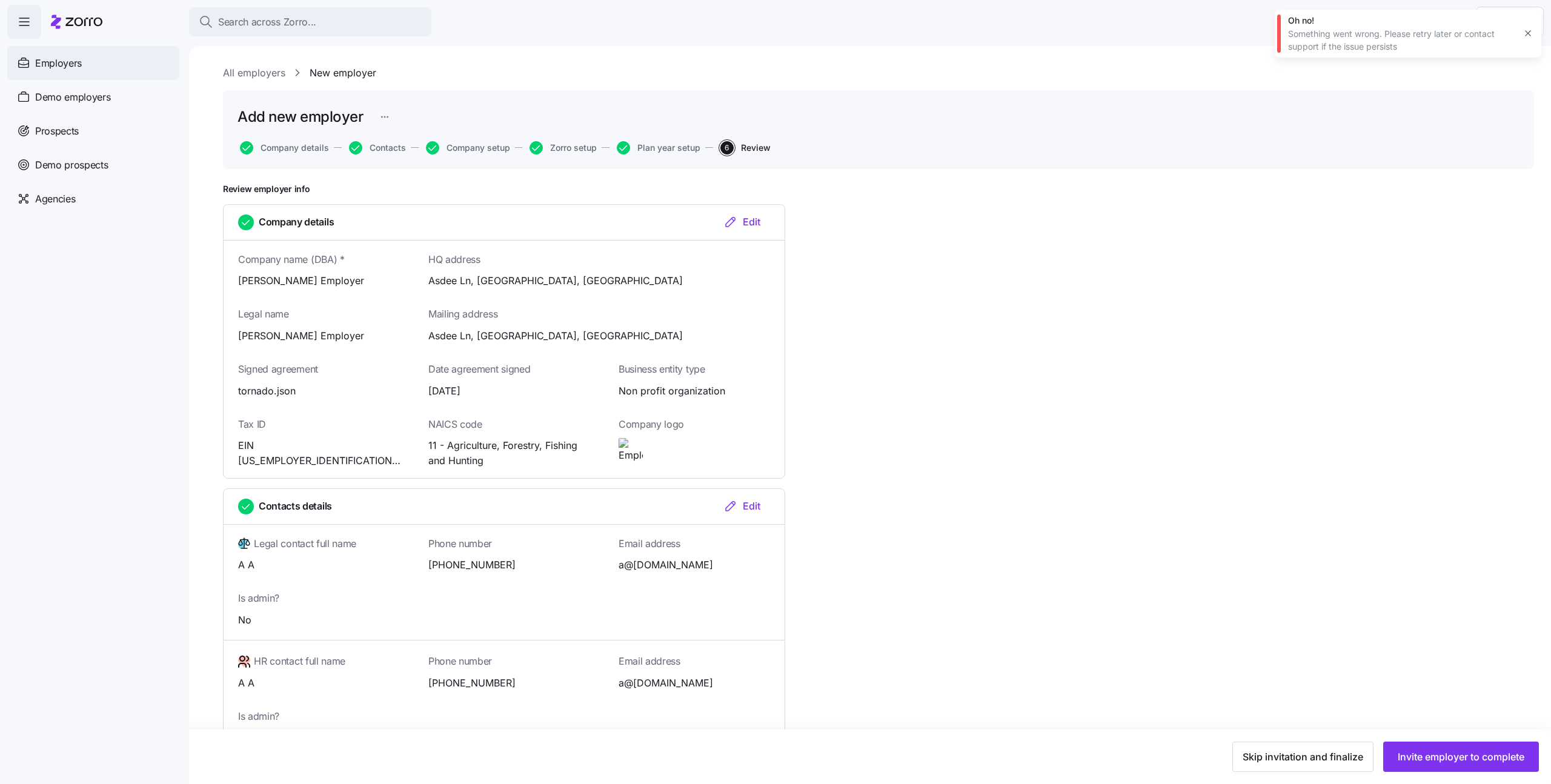
click at [64, 55] on span "Employers" at bounding box center [58, 63] width 47 height 15
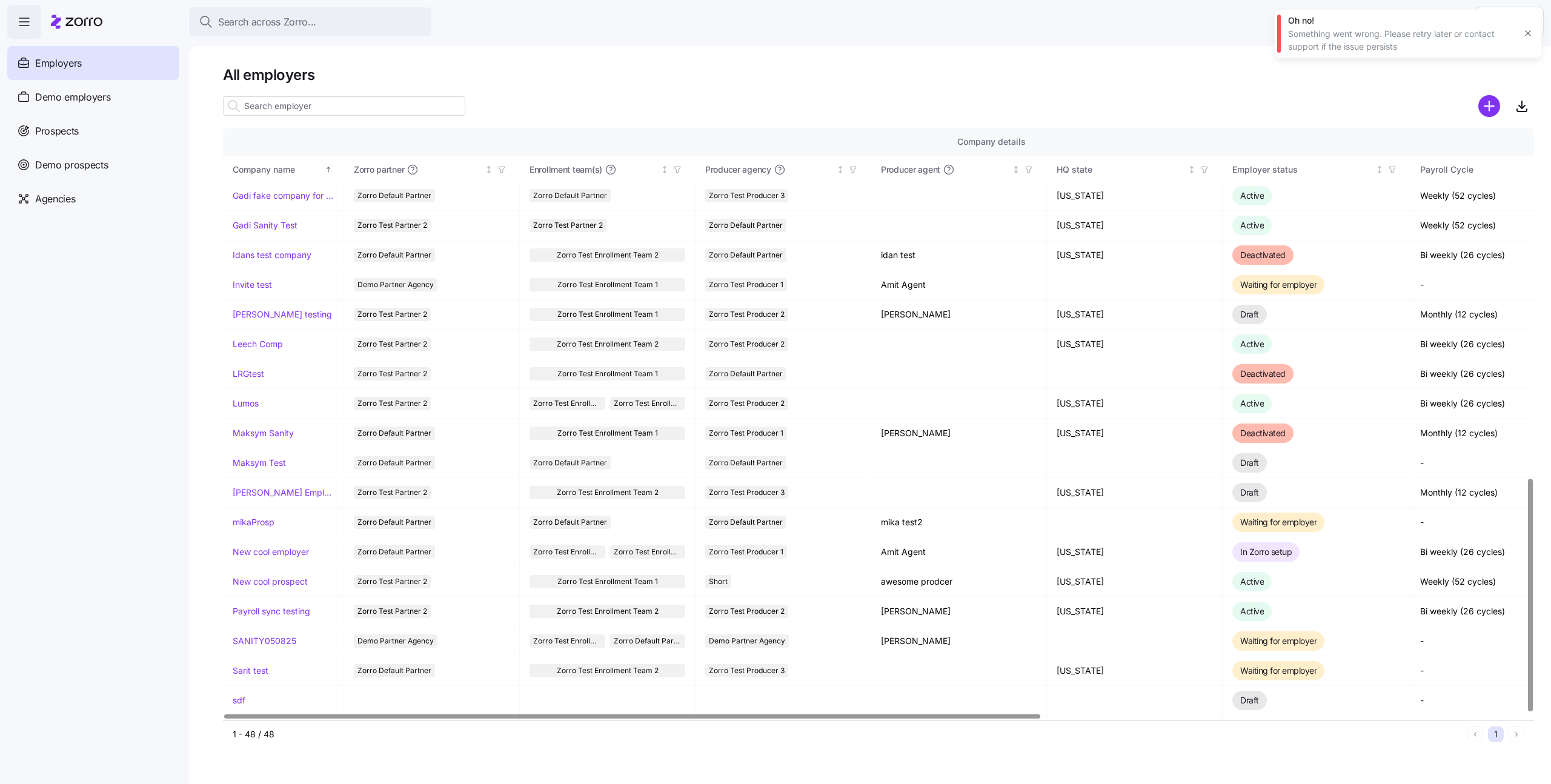
scroll to position [887, 0]
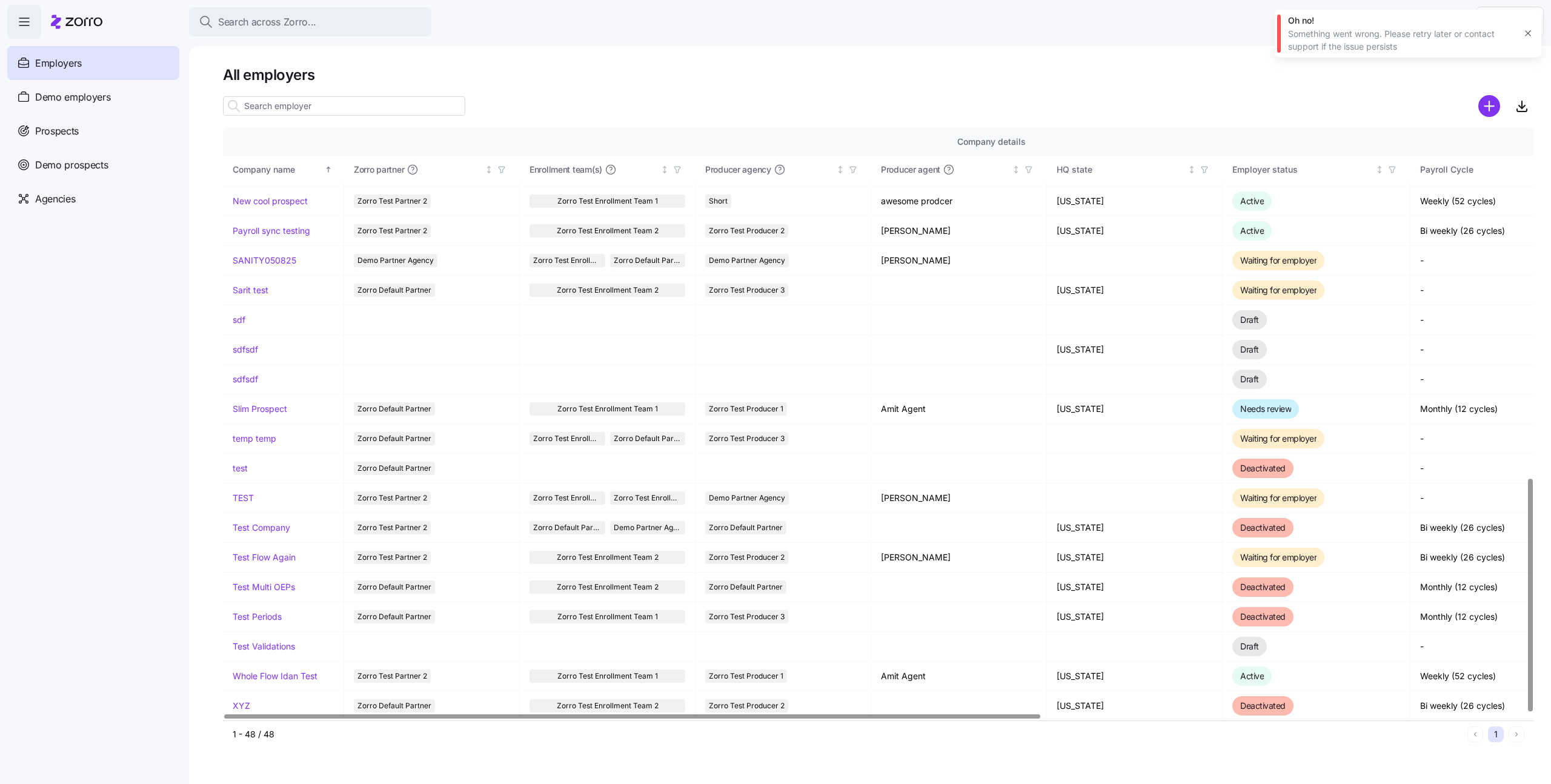
click at [329, 105] on input at bounding box center [344, 106] width 242 height 20
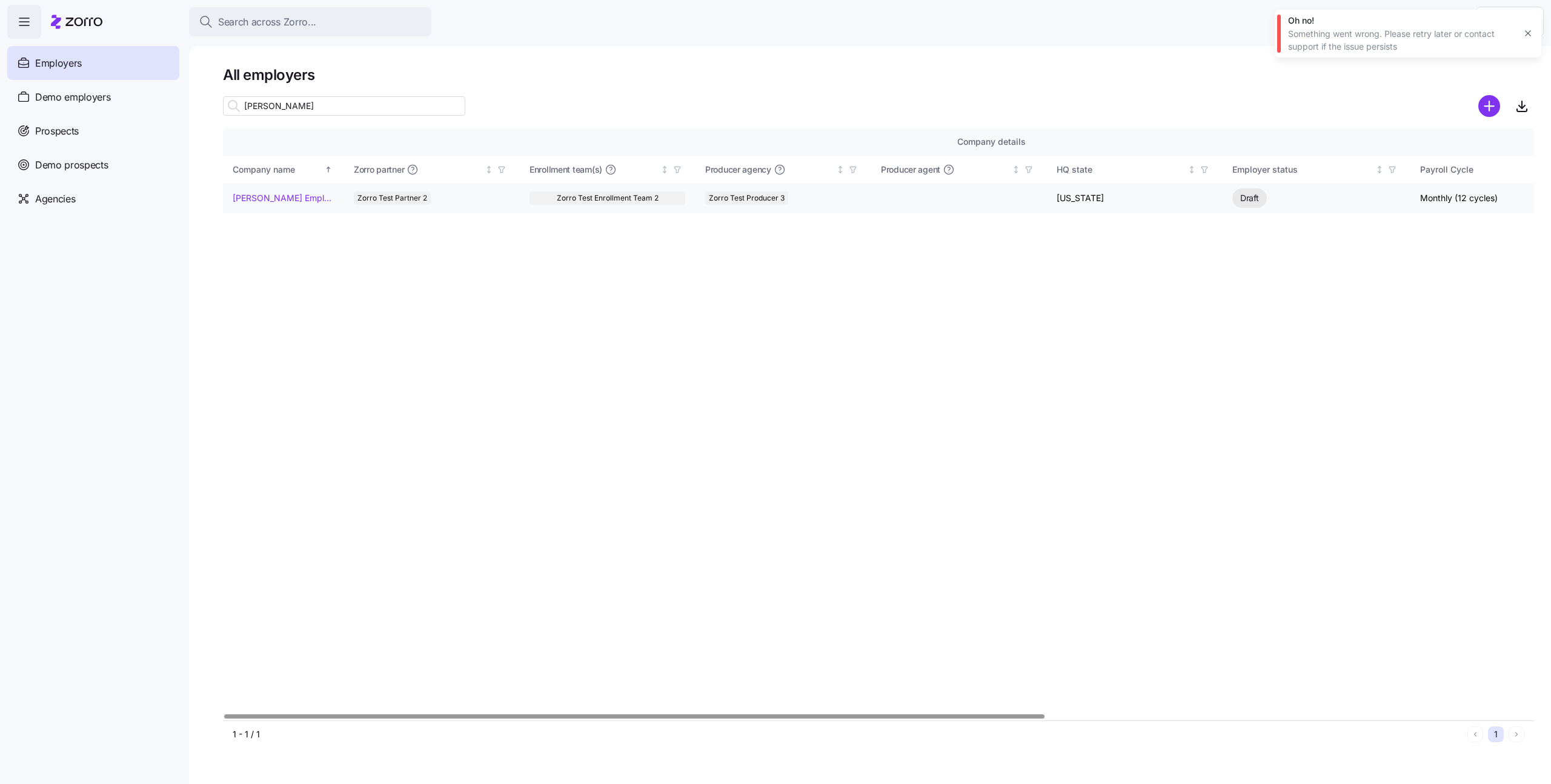
type input "[PERSON_NAME]"
click at [257, 198] on link "[PERSON_NAME] Employer" at bounding box center [283, 198] width 101 height 12
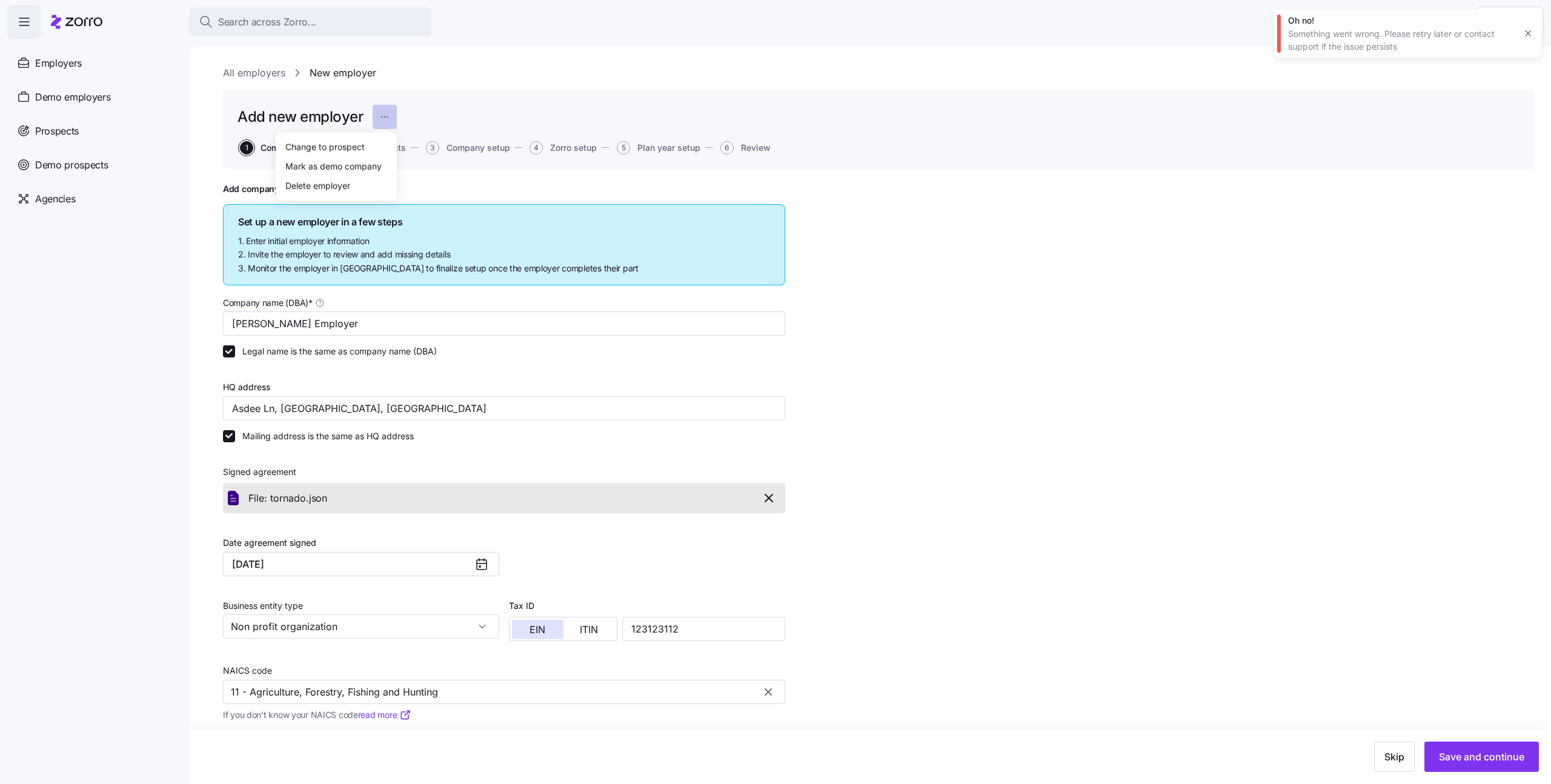
click at [391, 112] on html "Search across Zorro... Help Employers Demo employers Prospects Demo prospects A…" at bounding box center [775, 388] width 1551 height 776
click at [344, 179] on div "Delete employer" at bounding box center [318, 186] width 65 height 14
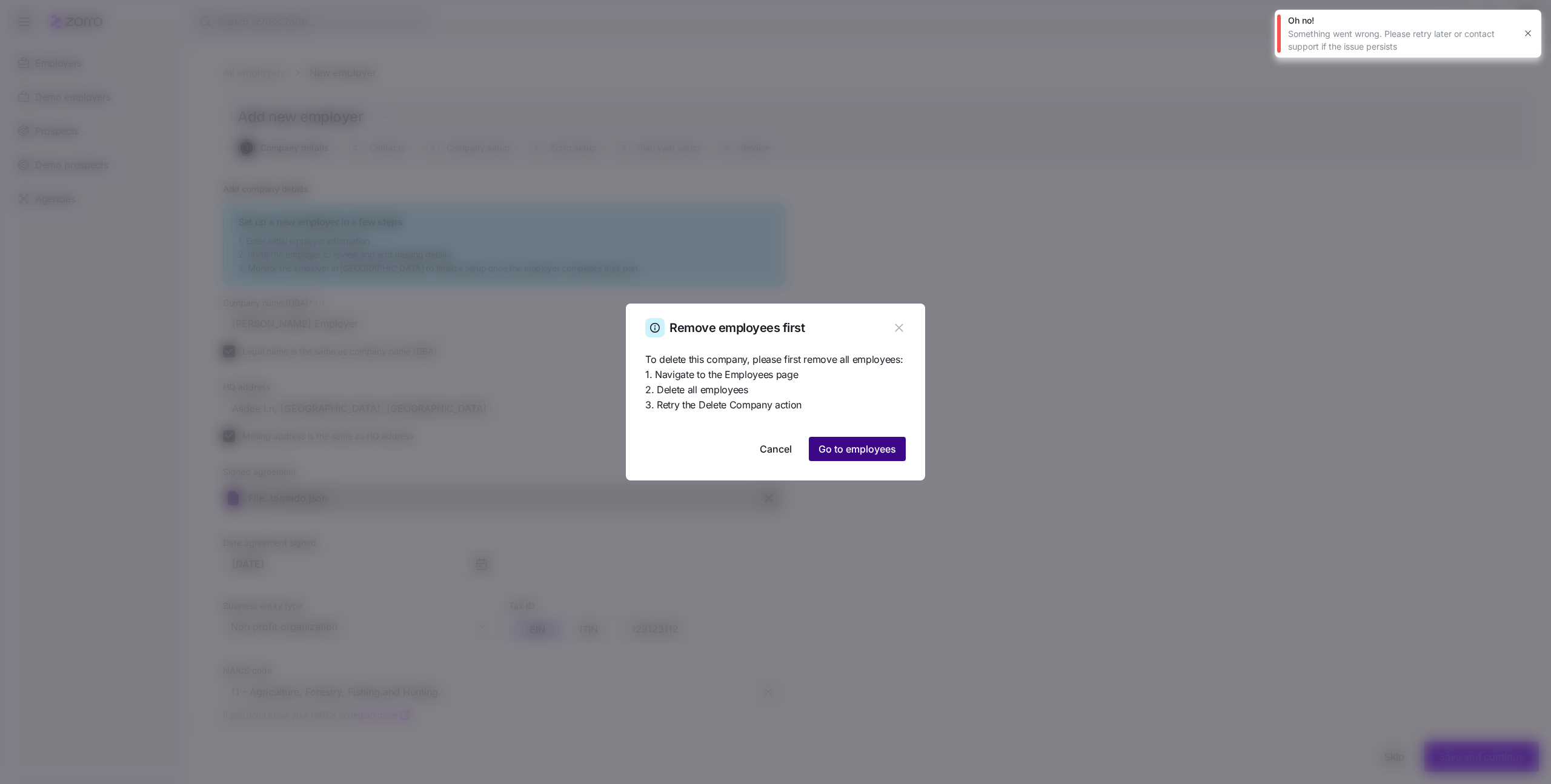
click at [841, 453] on span "Go to employees" at bounding box center [857, 448] width 78 height 14
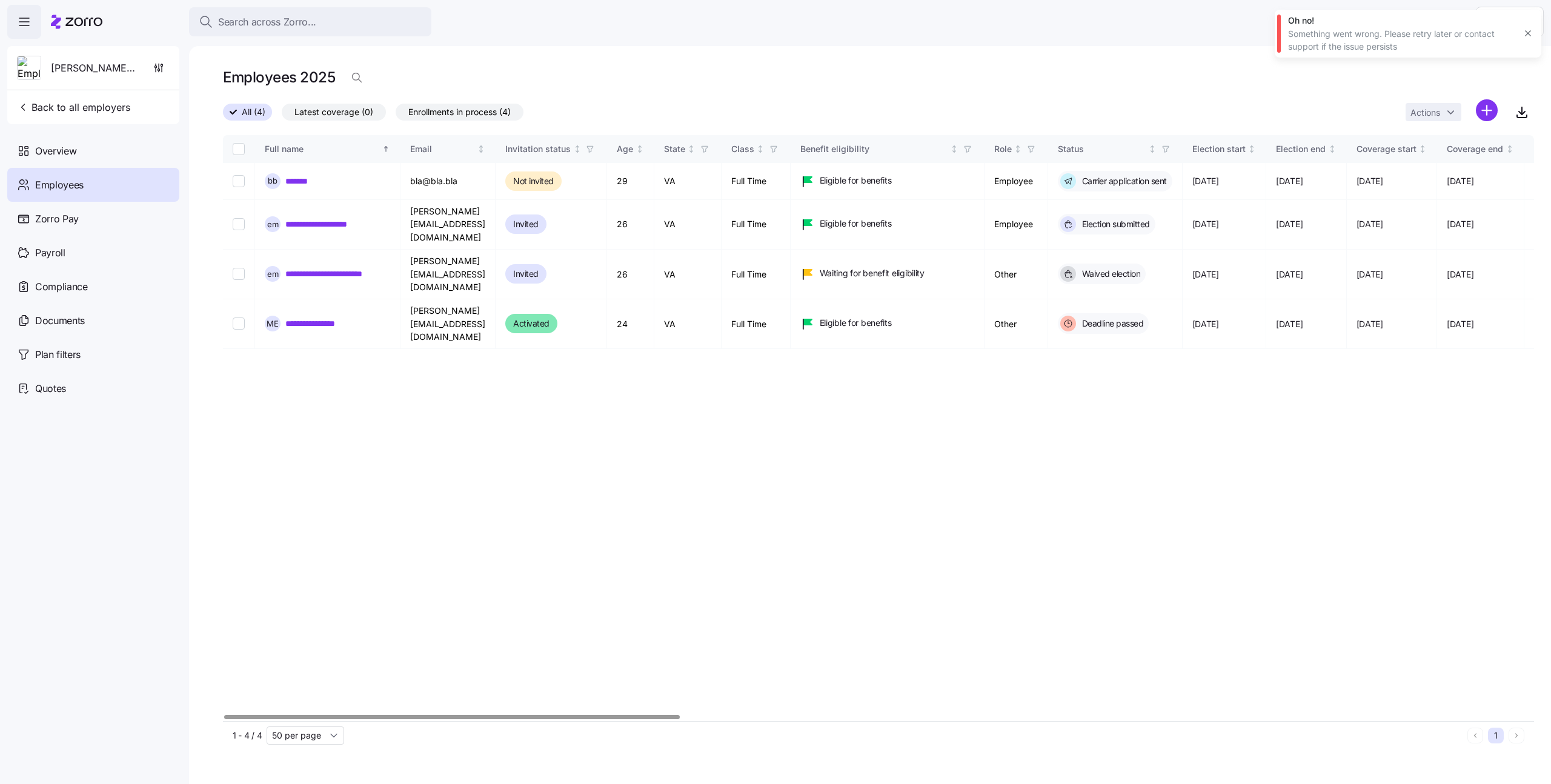
click at [234, 152] on input "Select all records" at bounding box center [239, 149] width 12 height 12
checkbox input "true"
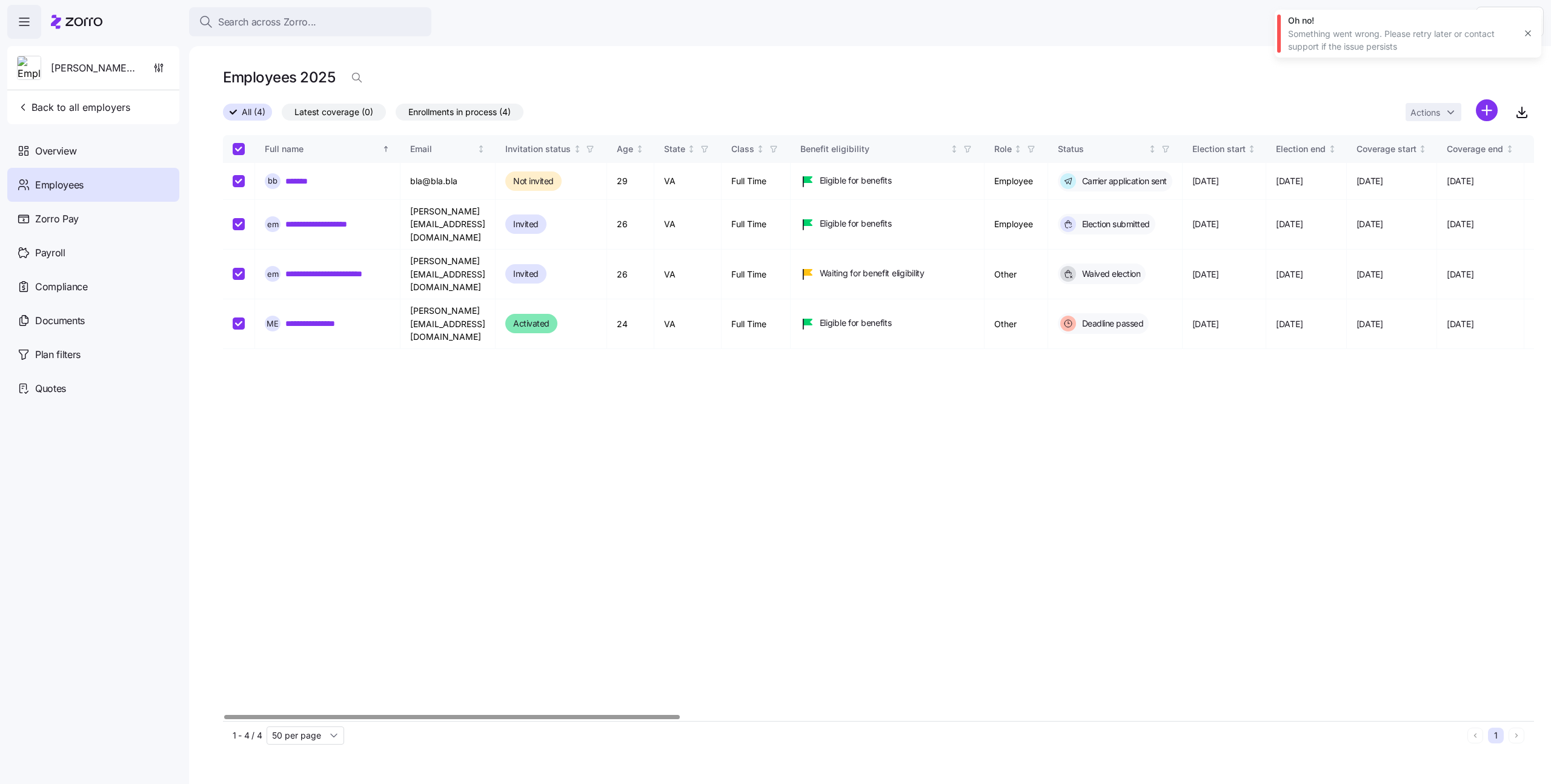
checkbox input "true"
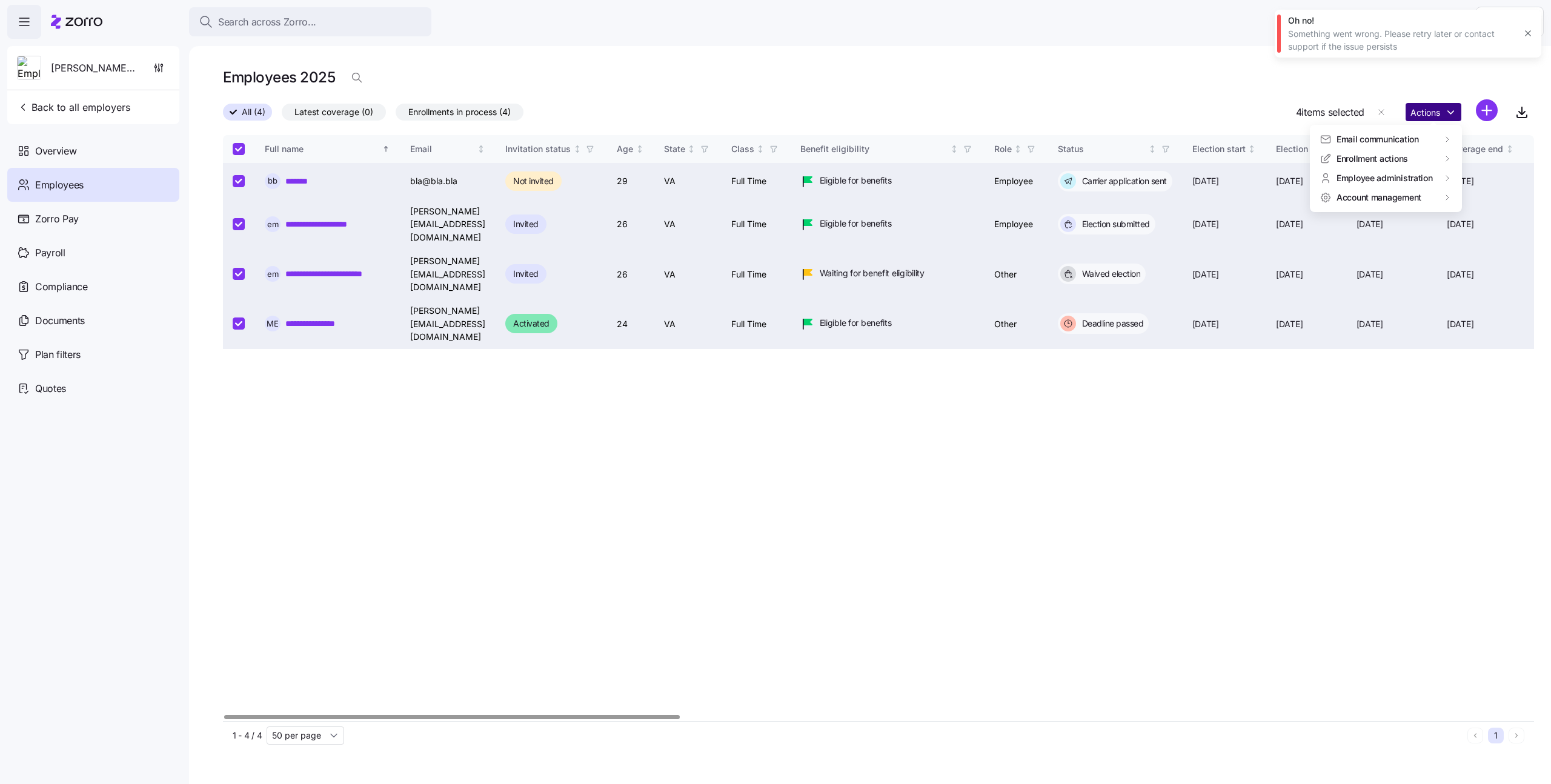
click at [1445, 113] on html "Search across Zorro... Help Michali Employer Back to all employers Overview Emp…" at bounding box center [775, 388] width 1551 height 776
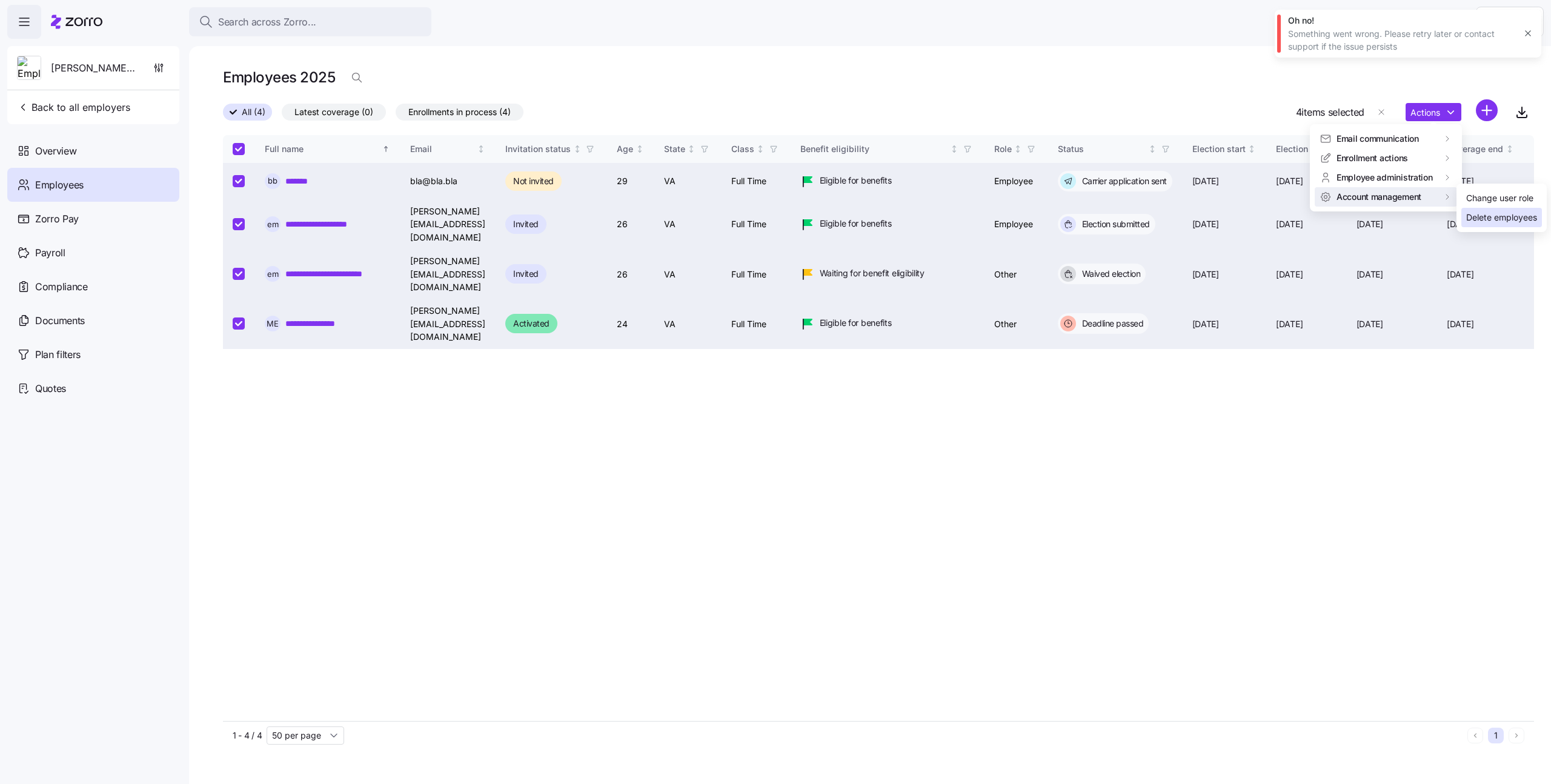
click at [1484, 219] on div "Delete employees" at bounding box center [1502, 217] width 71 height 14
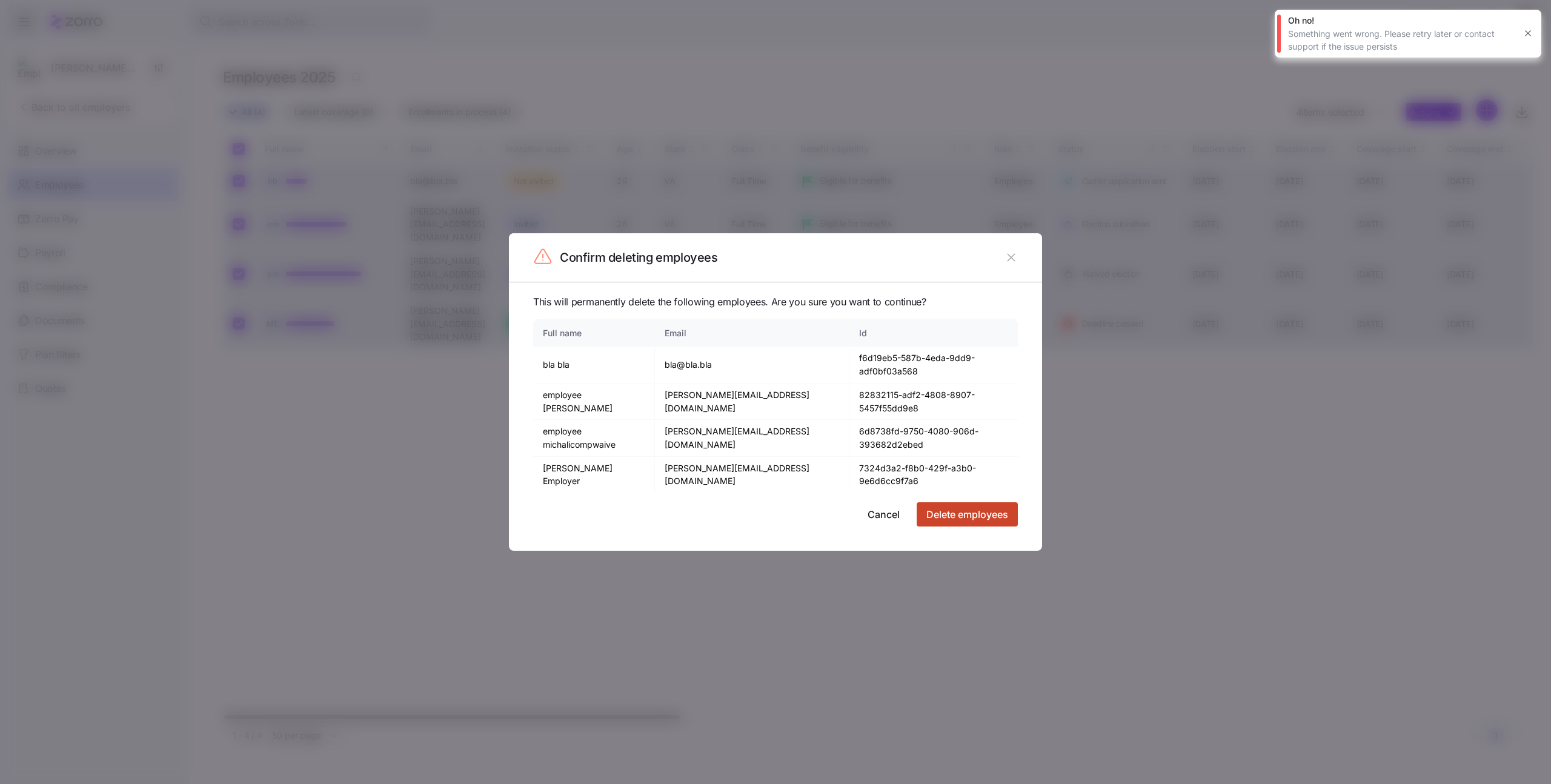
click at [987, 507] on span "Delete employees" at bounding box center [967, 514] width 82 height 14
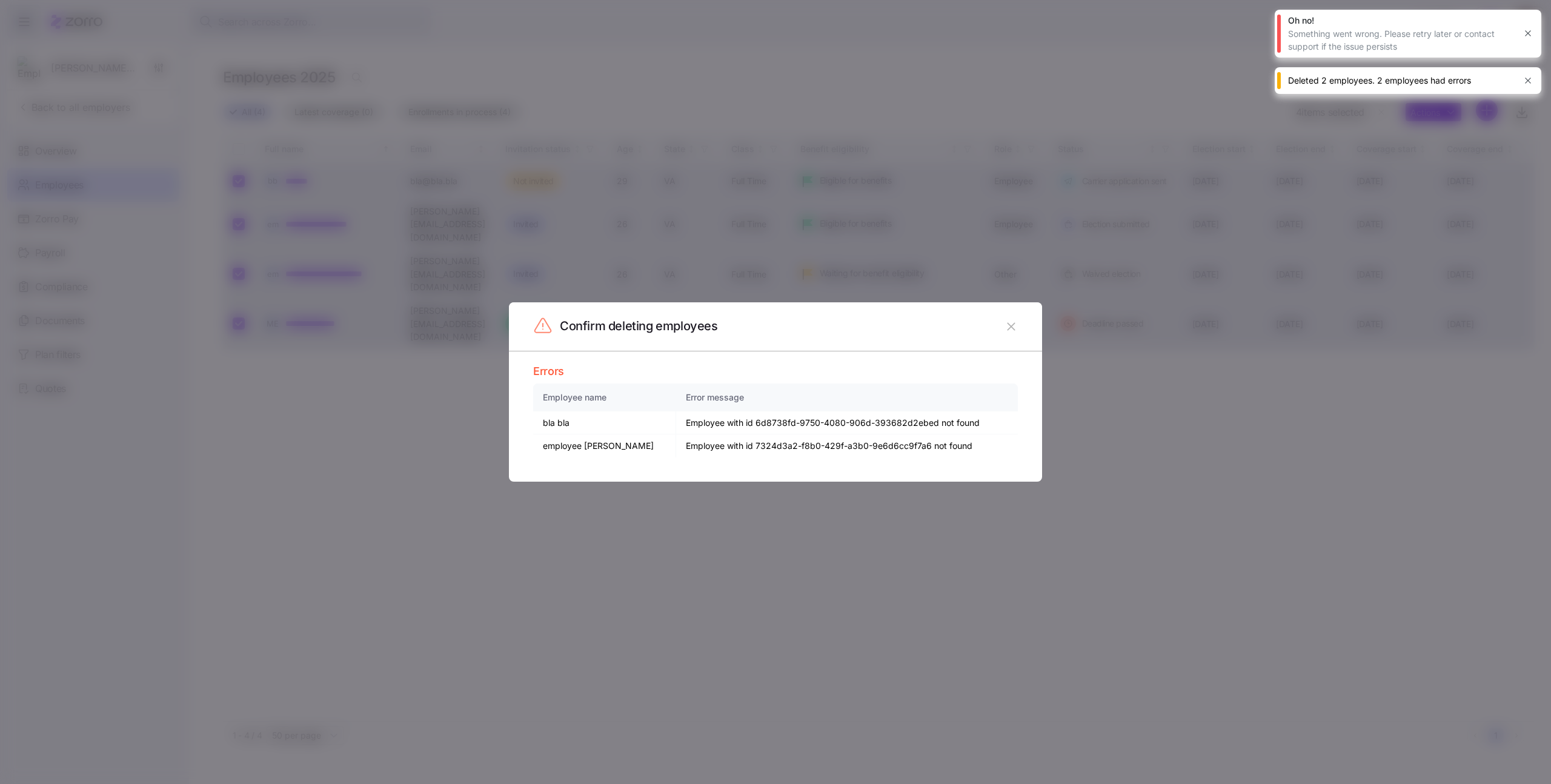
checkbox input "false"
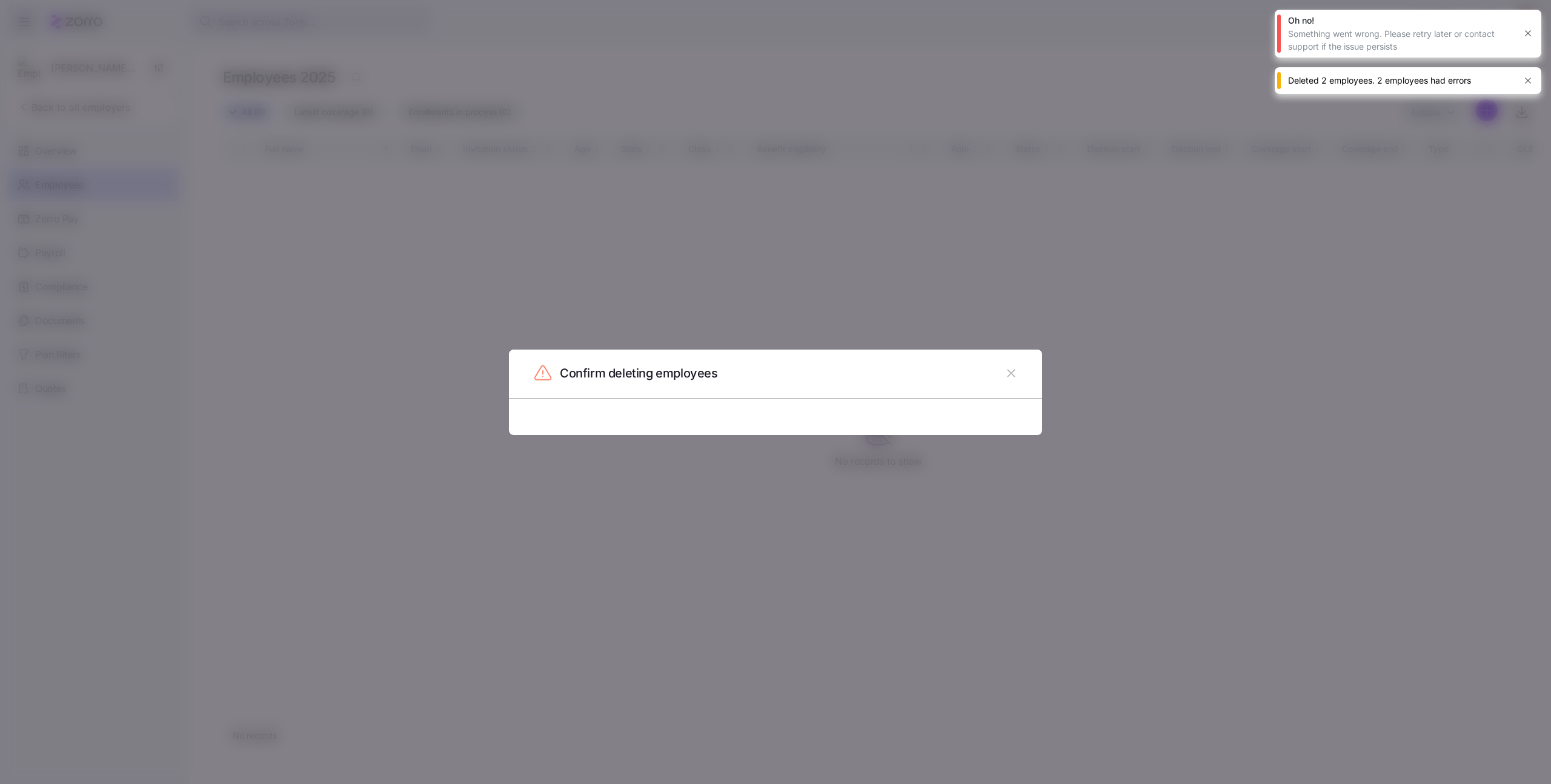
click at [1012, 372] on icon "button" at bounding box center [1010, 372] width 8 height 8
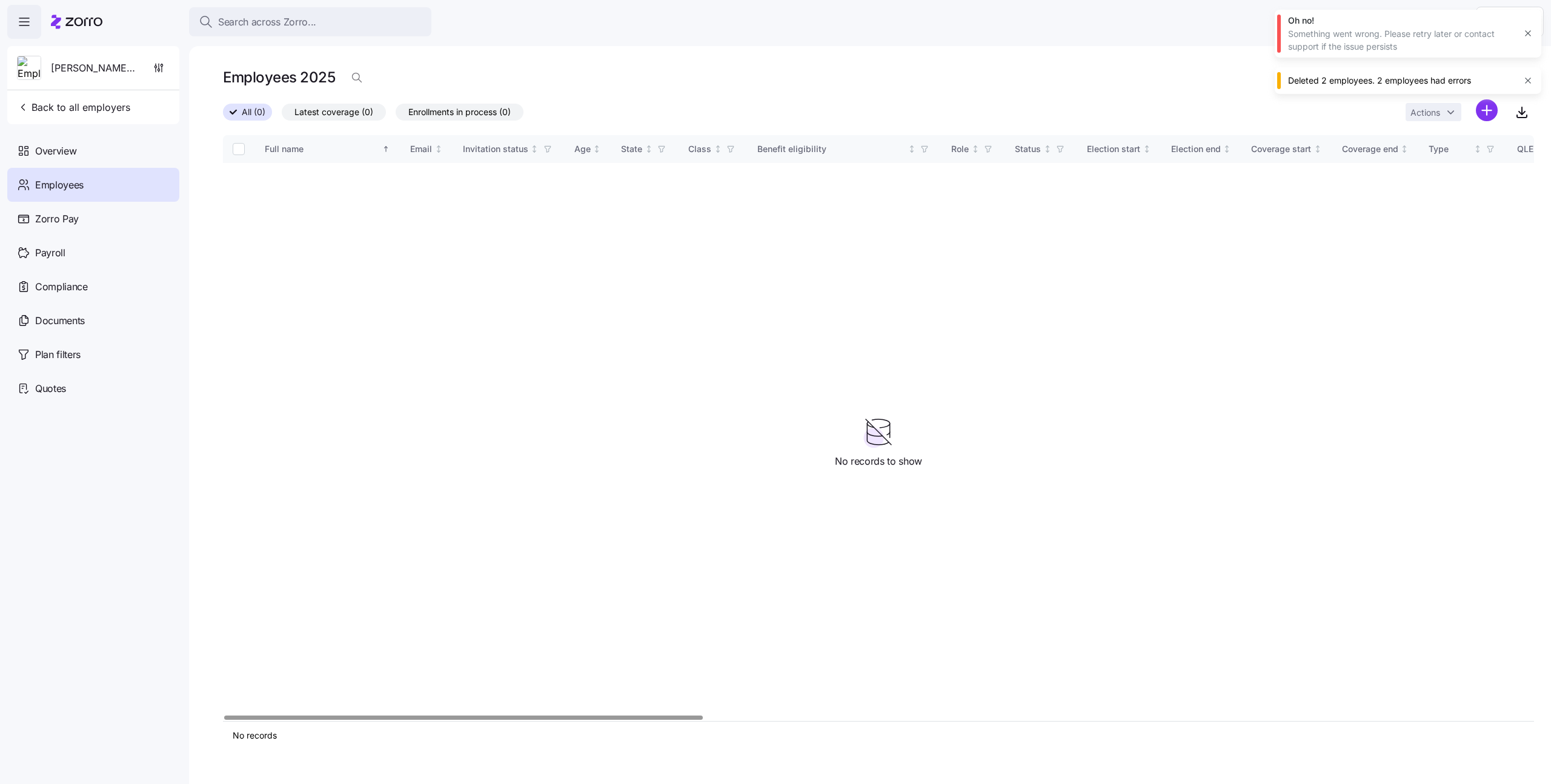
click at [1534, 78] on button "button" at bounding box center [1528, 81] width 17 height 17
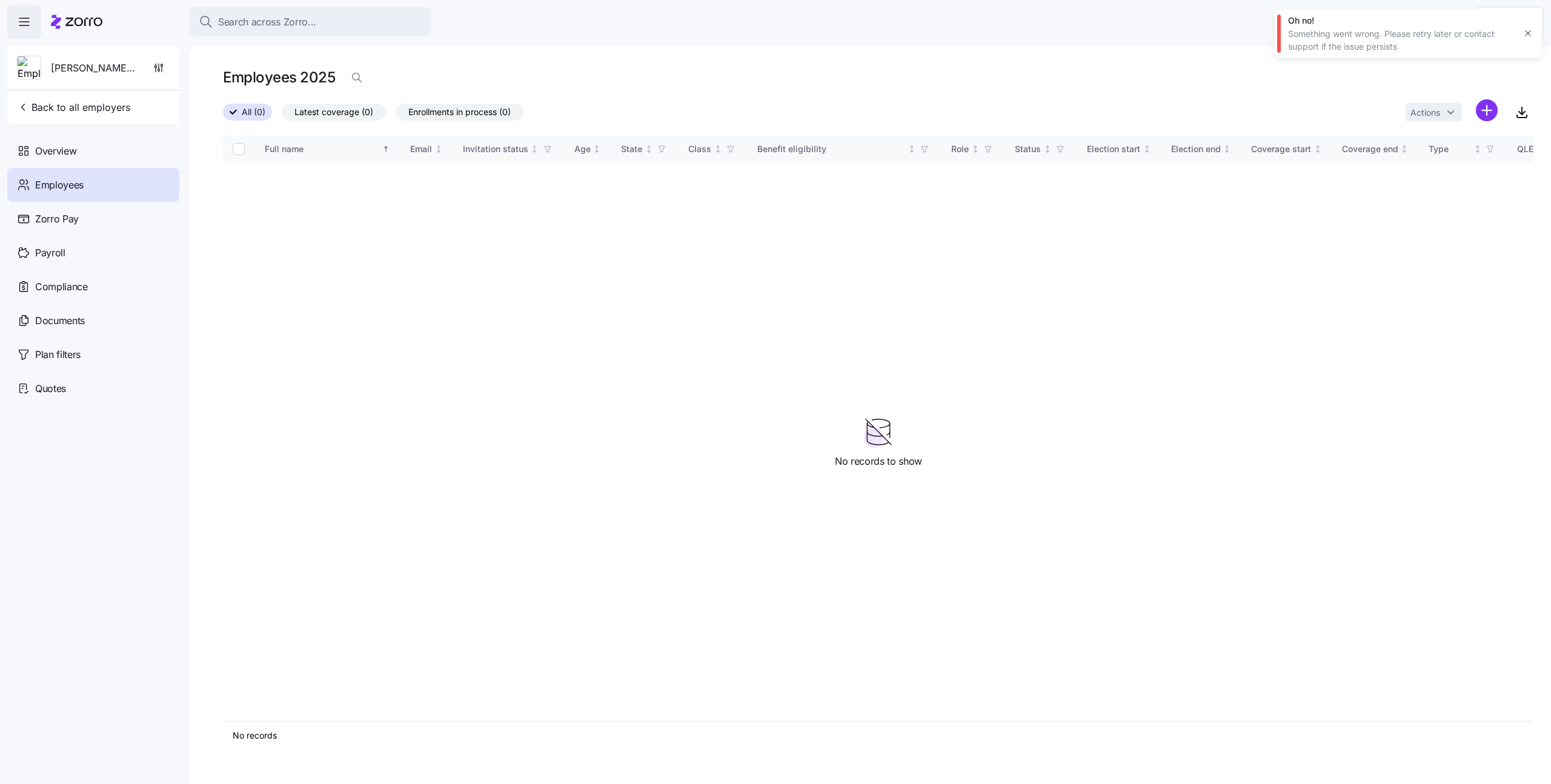
click at [1527, 36] on icon "button" at bounding box center [1527, 32] width 9 height 9
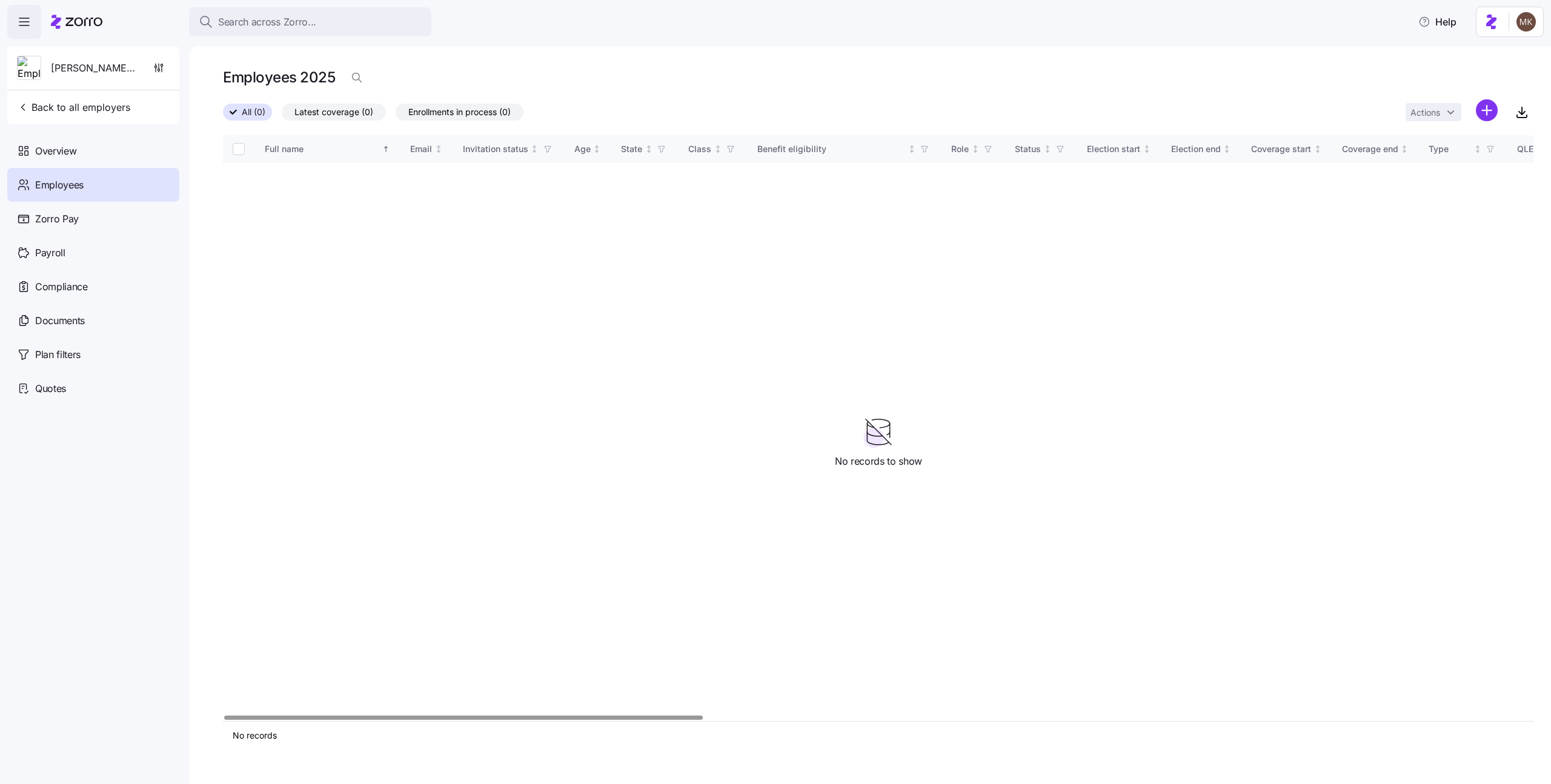
click at [149, 192] on div "Employees" at bounding box center [94, 185] width 172 height 34
click at [81, 22] on icon at bounding box center [84, 22] width 37 height 9
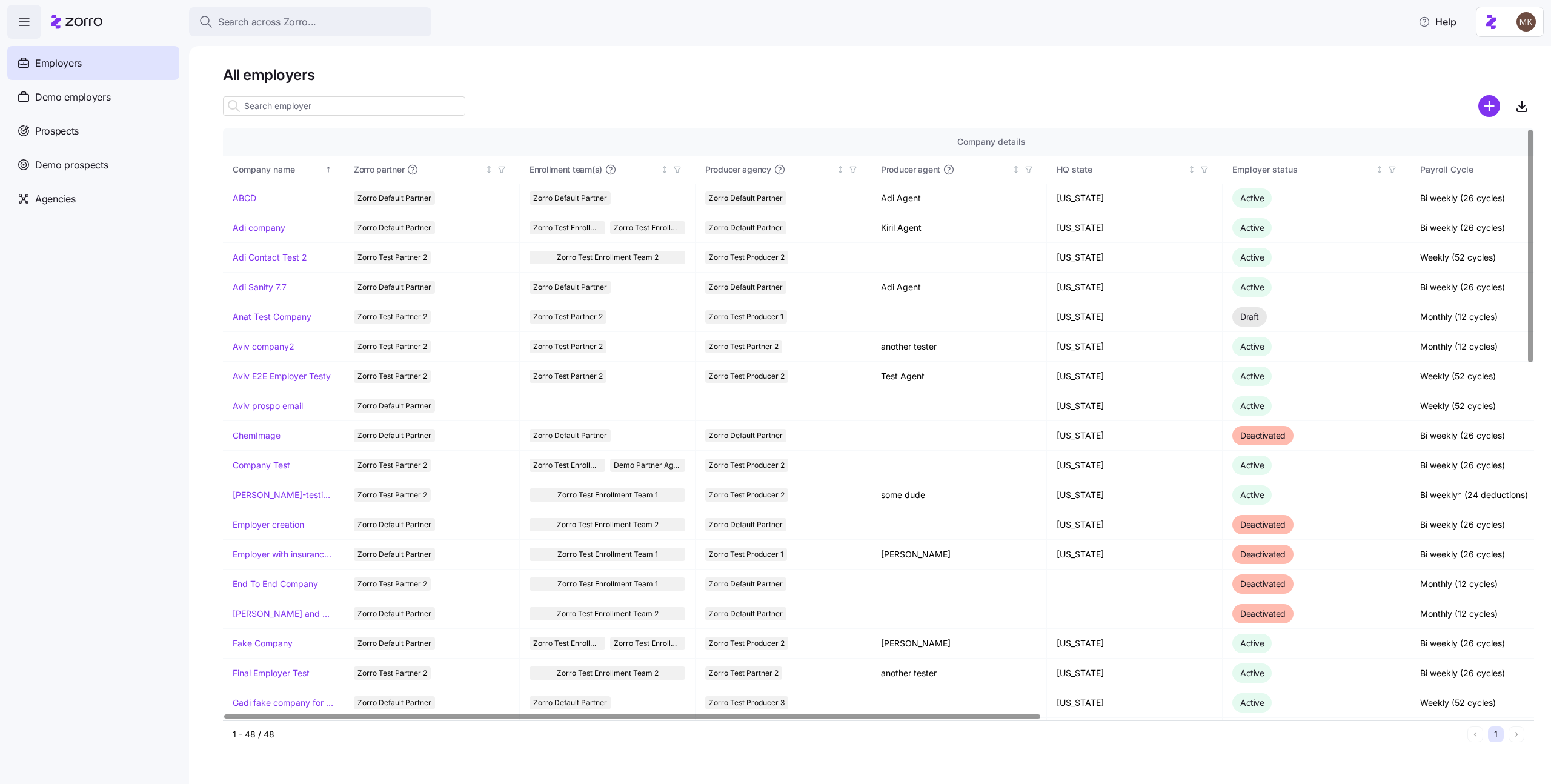
click at [318, 114] on input at bounding box center [344, 106] width 242 height 20
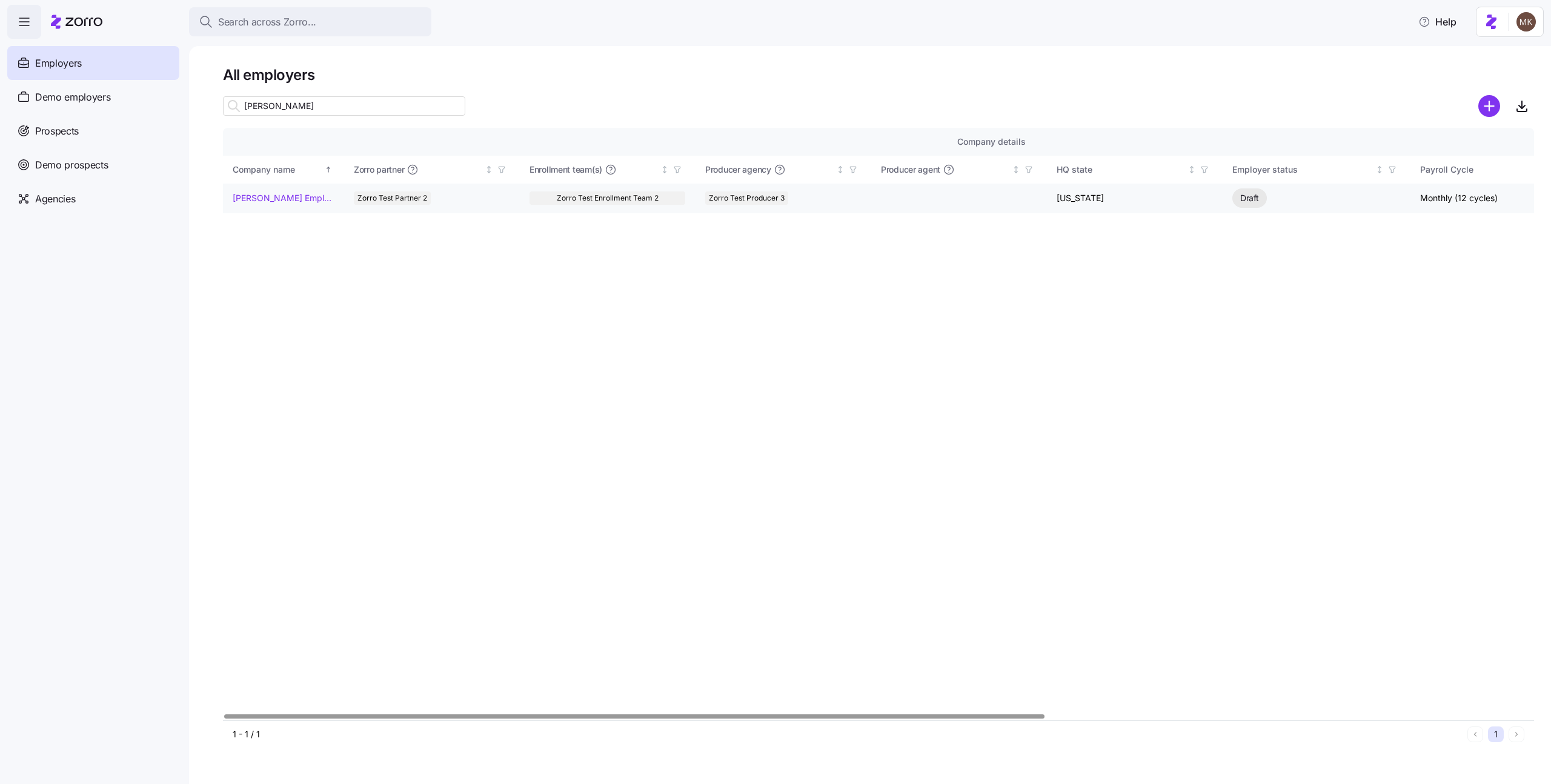
type input "[PERSON_NAME]"
click at [250, 199] on link "[PERSON_NAME] Employer" at bounding box center [283, 198] width 101 height 12
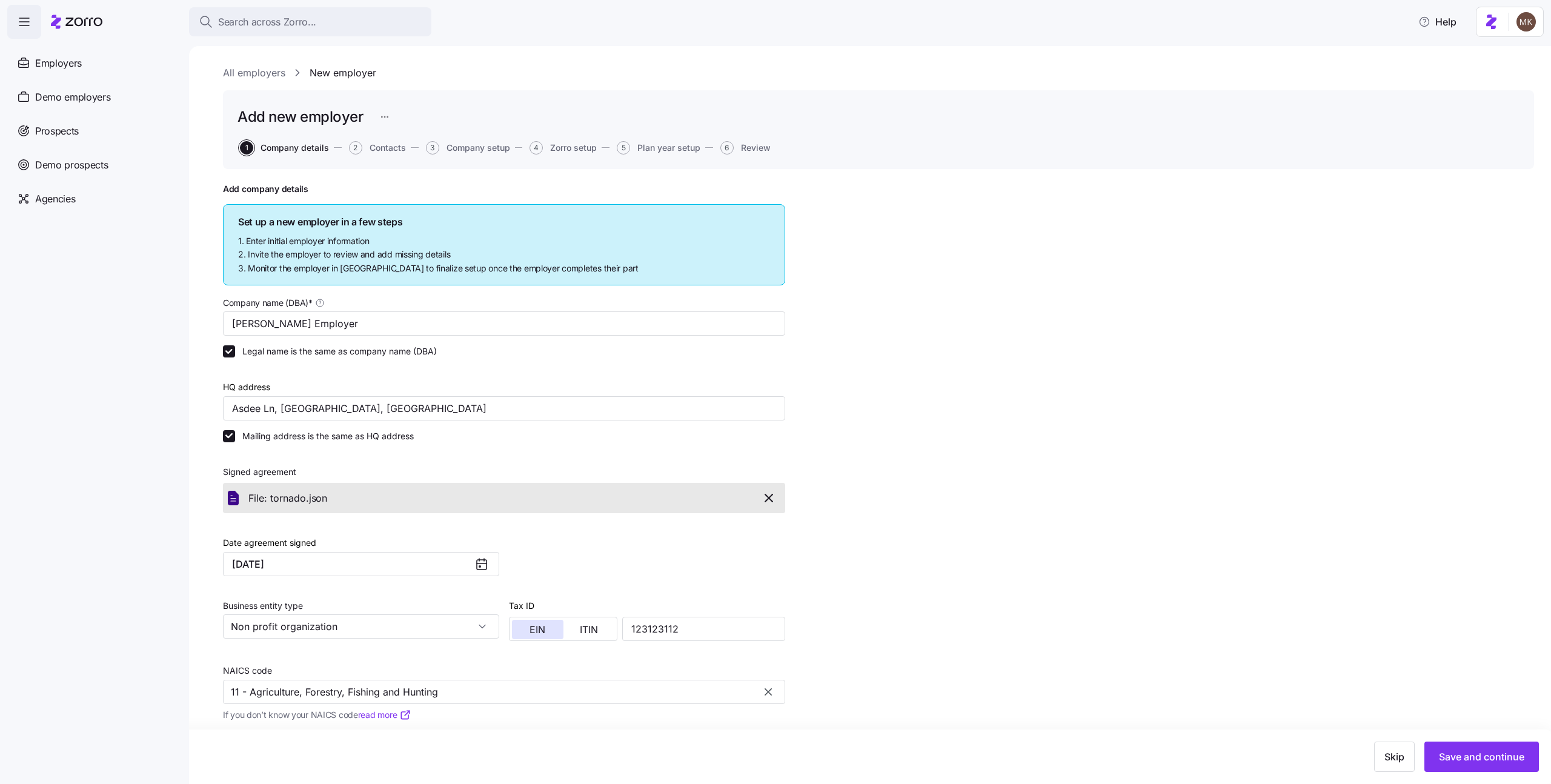
click at [387, 118] on html "Search across Zorro... Help Employers Demo employers Prospects Demo prospects A…" at bounding box center [775, 388] width 1551 height 776
click at [372, 189] on div "Delete employer" at bounding box center [336, 185] width 112 height 20
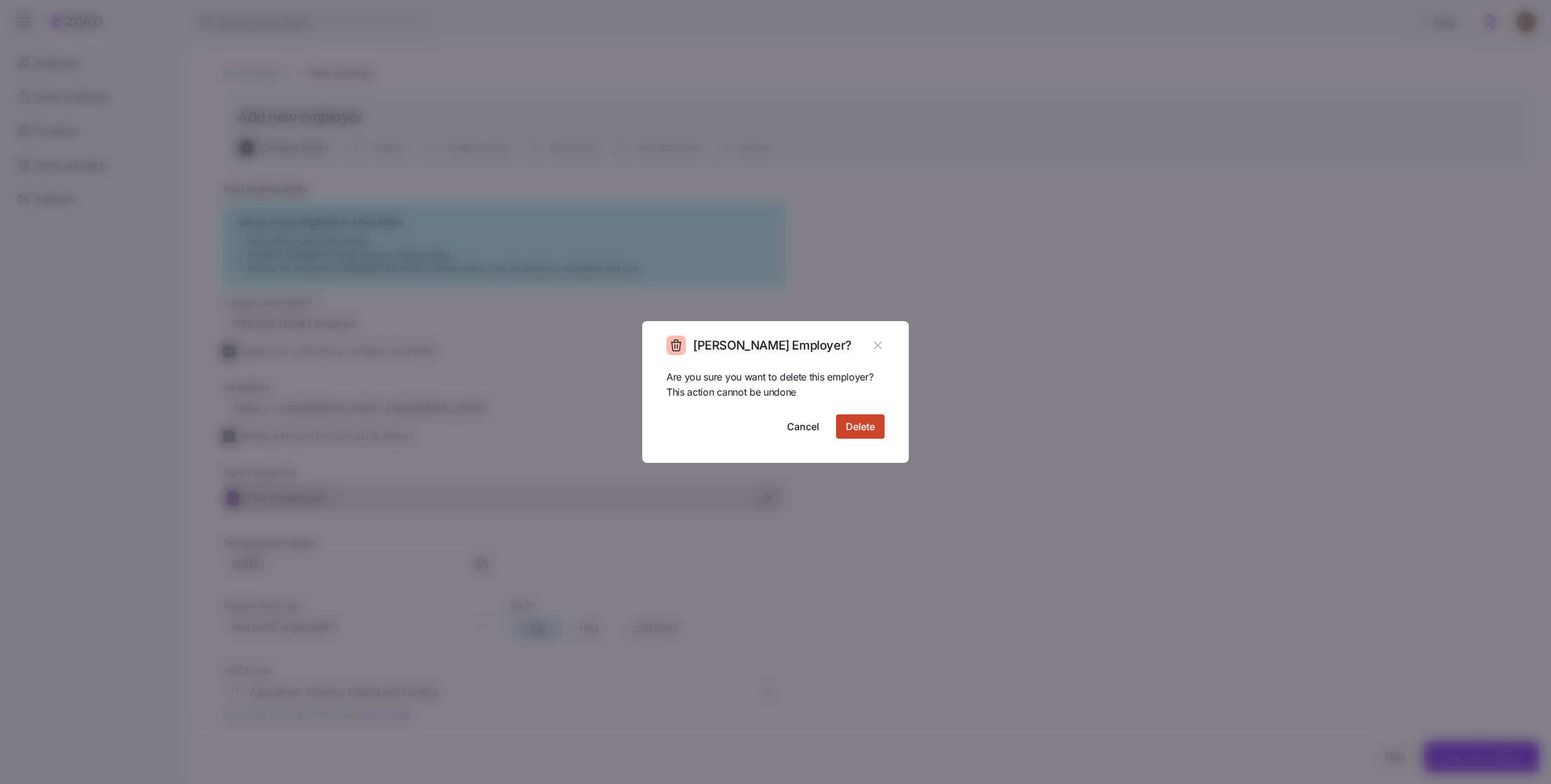
click at [849, 416] on button "Delete" at bounding box center [860, 426] width 49 height 24
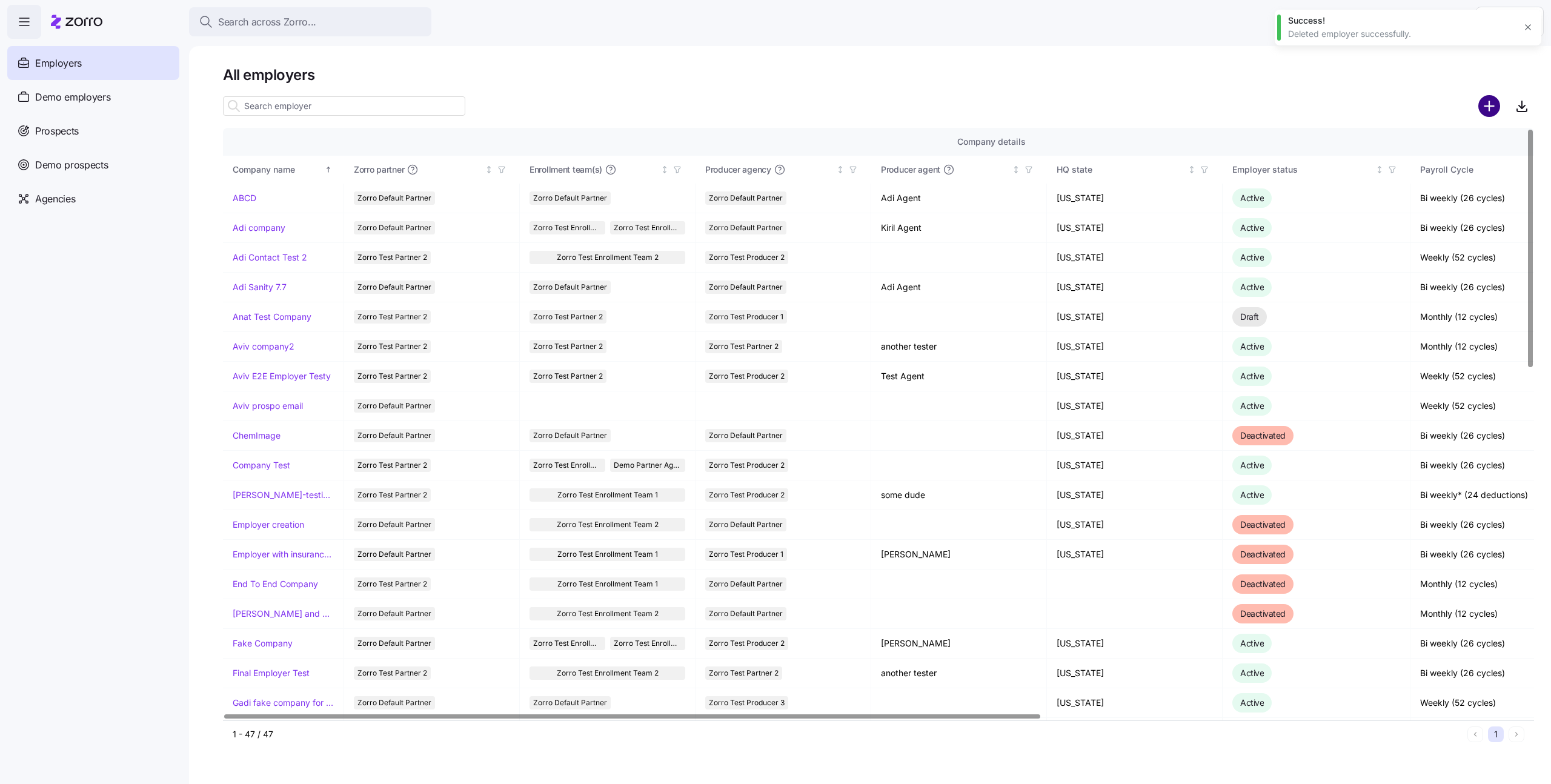
click at [1481, 109] on circle "add icon" at bounding box center [1489, 106] width 20 height 20
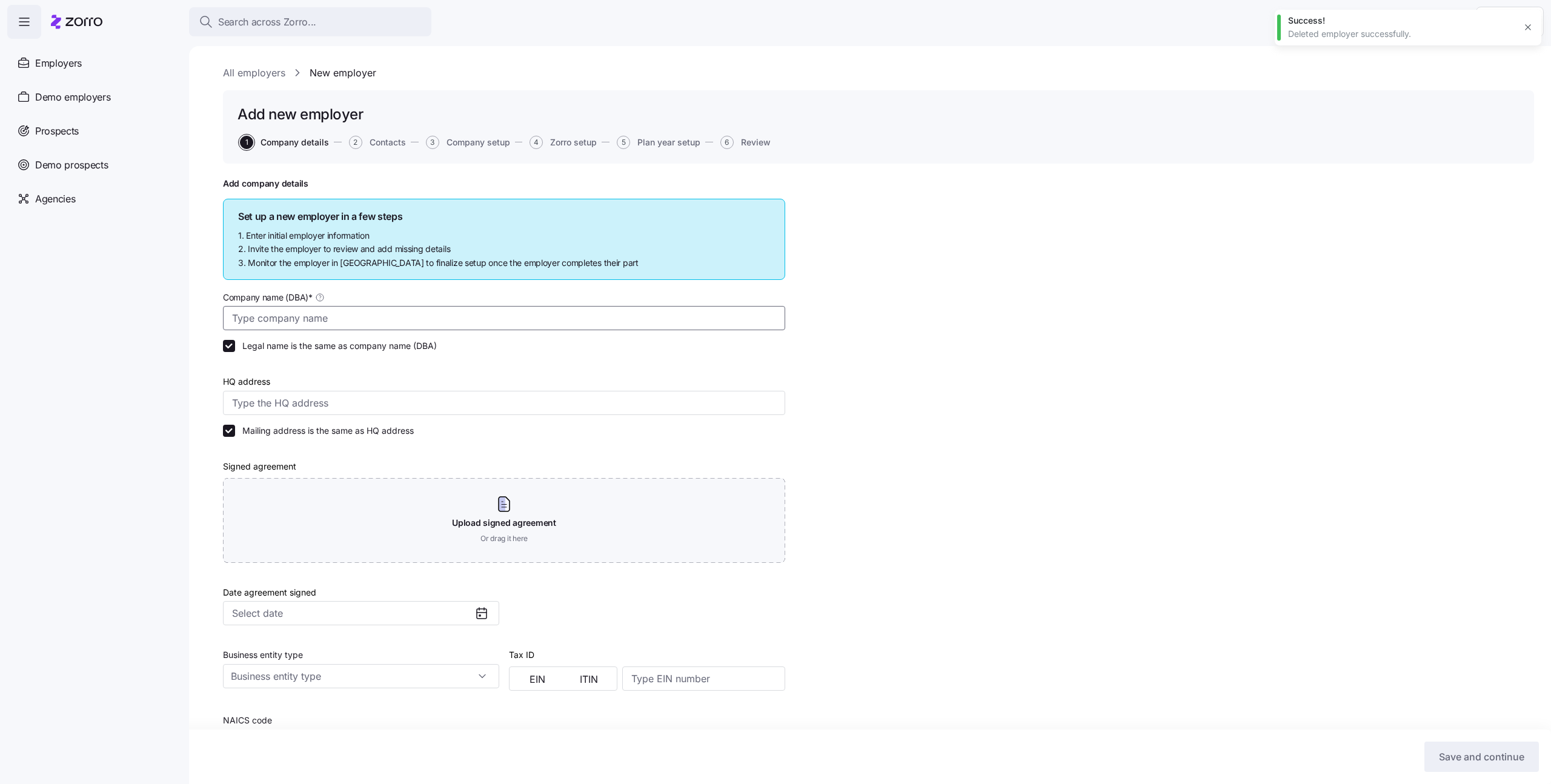
click at [422, 307] on input "Company name (DBA) *" at bounding box center [503, 318] width 562 height 24
type input "[PERSON_NAME] compan"
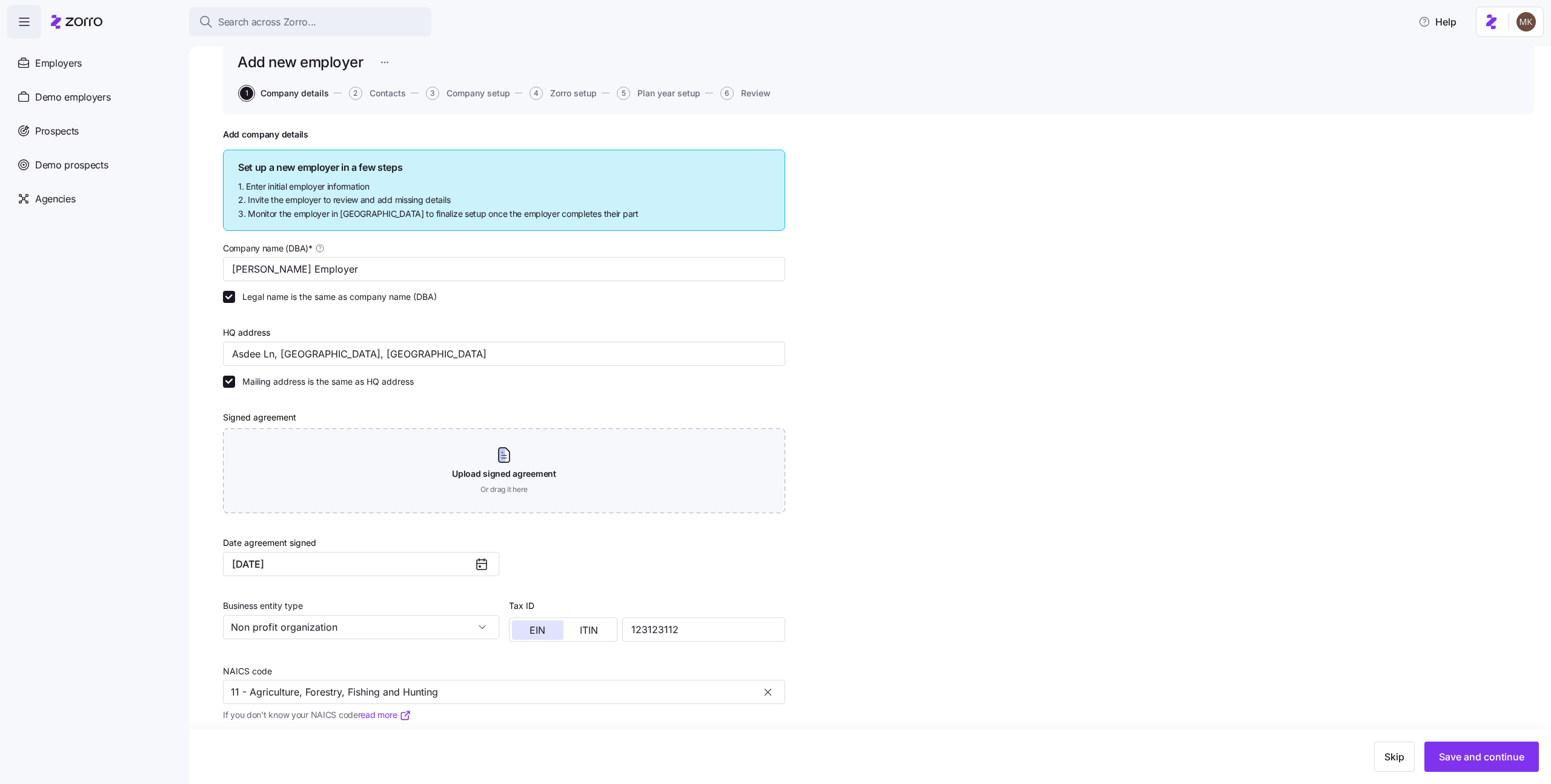
scroll to position [102, 0]
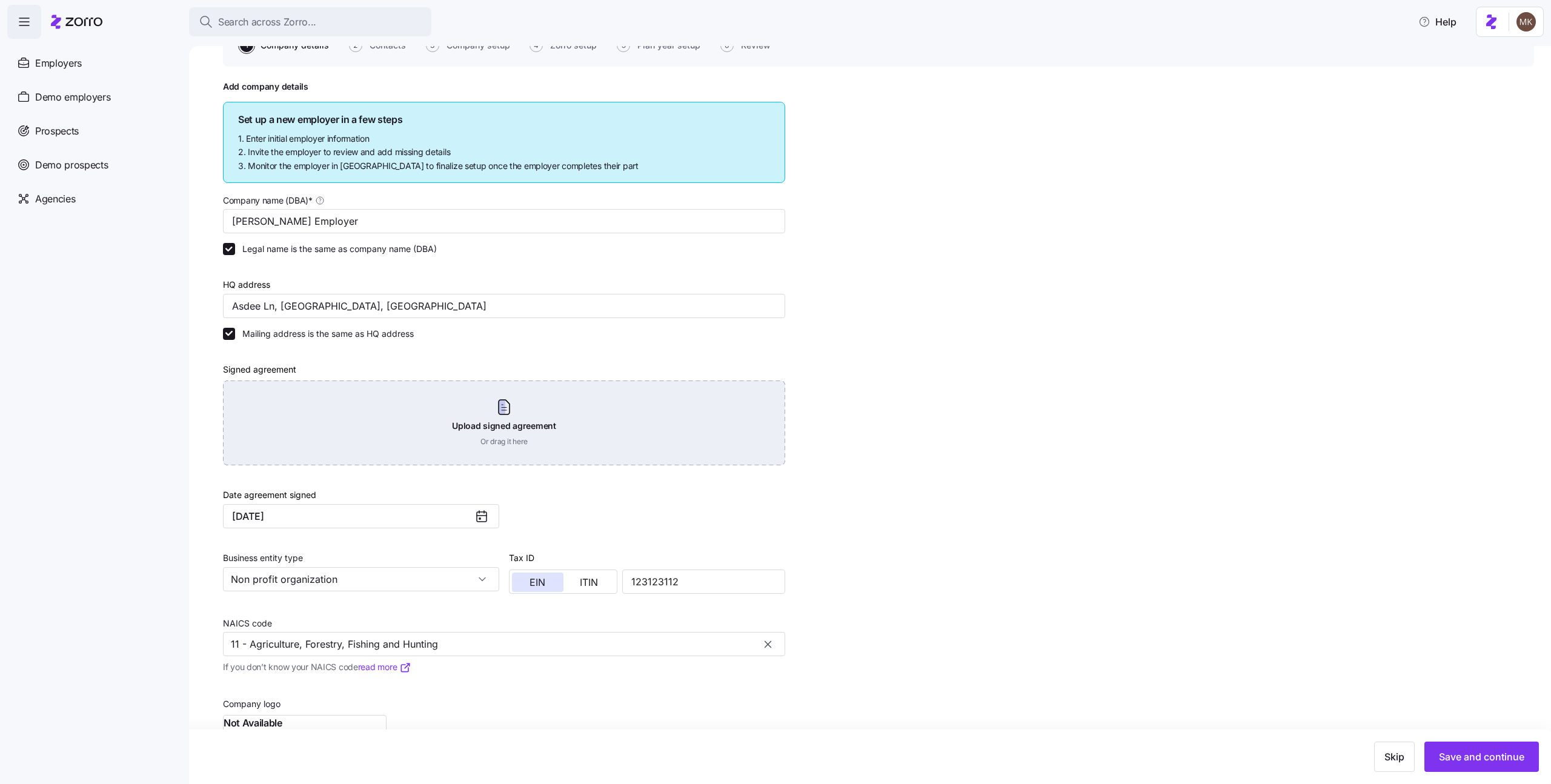
click at [486, 435] on div "Upload signed agreement Or drag it here" at bounding box center [503, 422] width 562 height 84
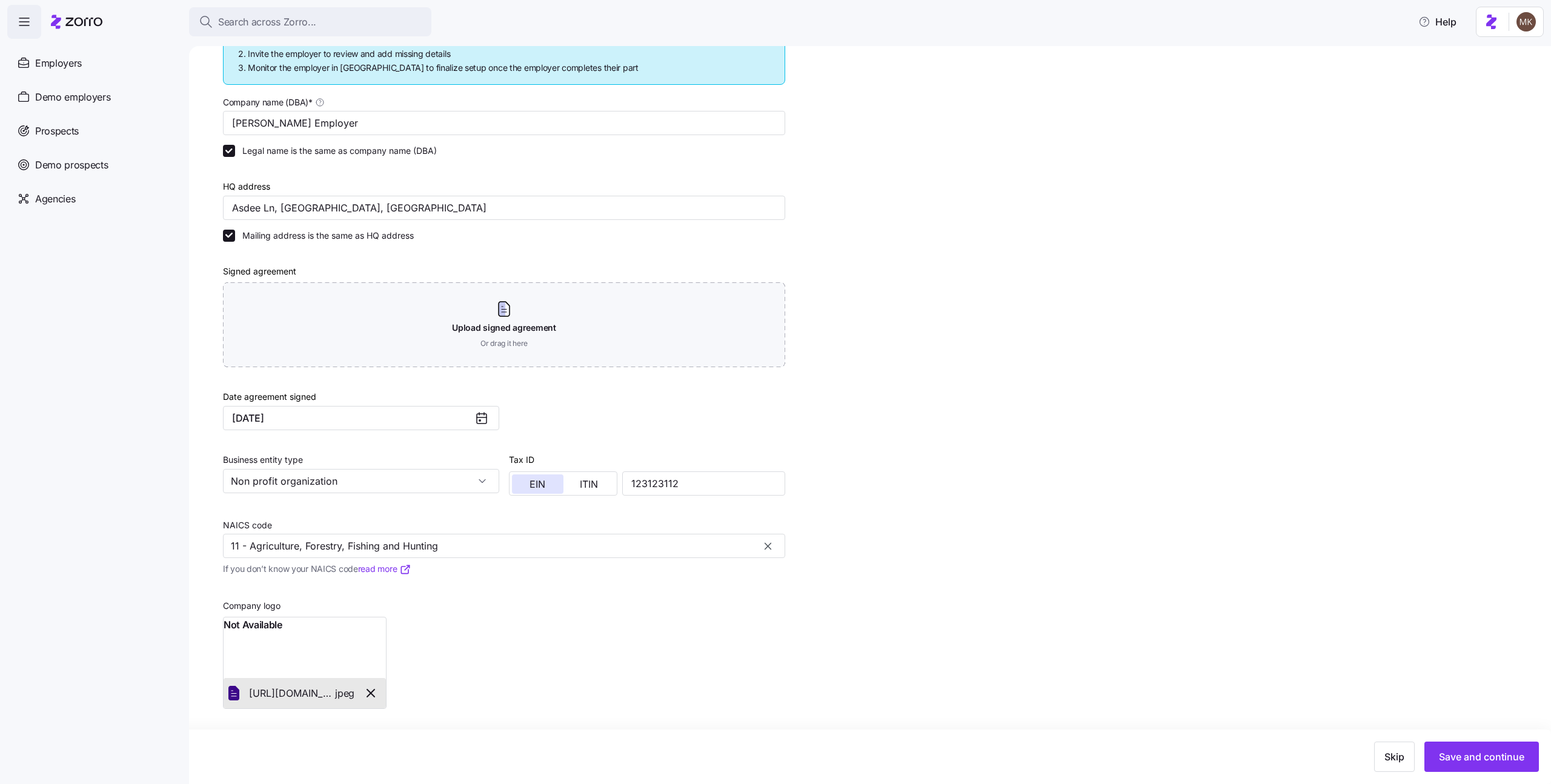
scroll to position [0, 0]
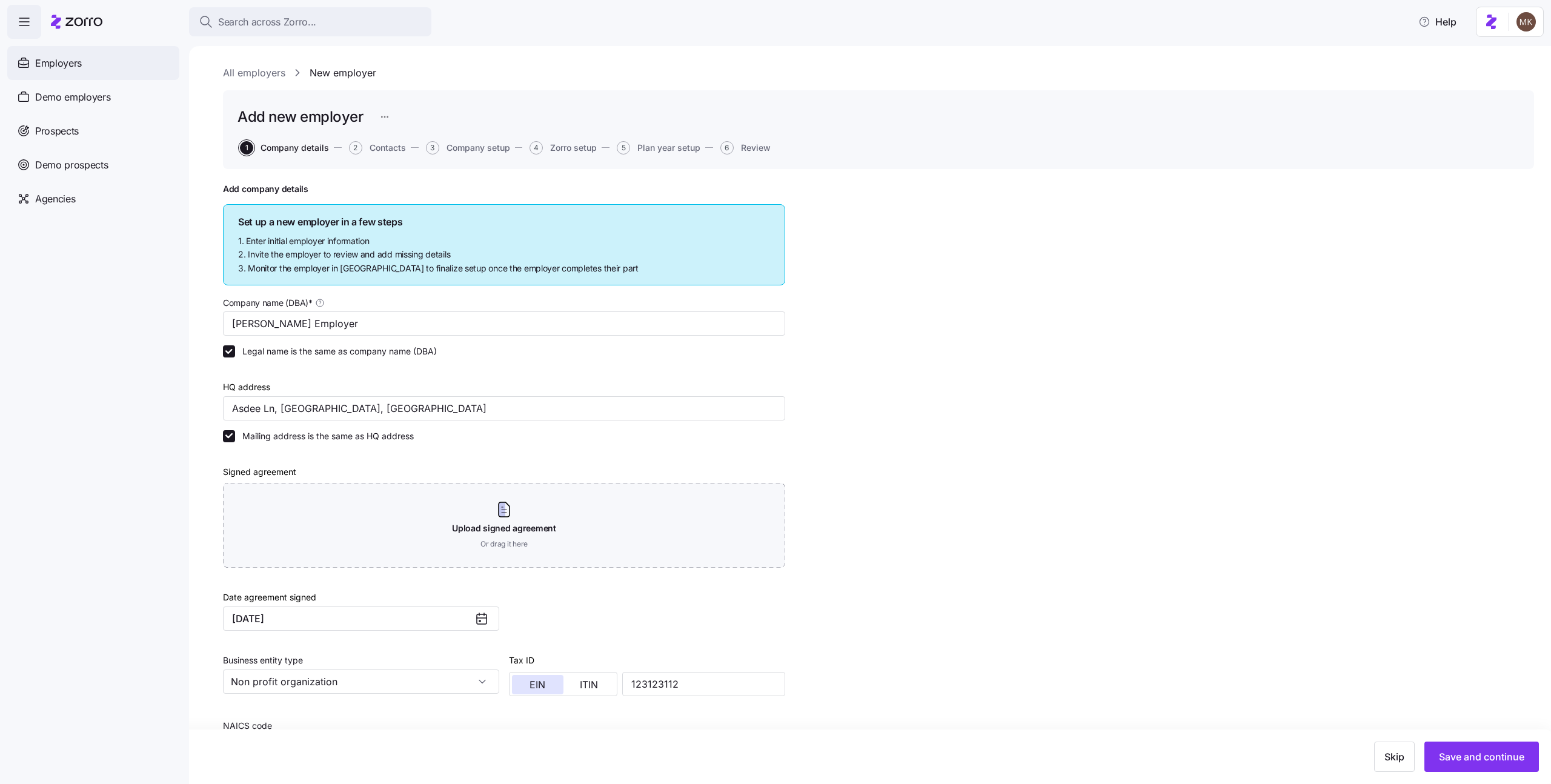
click at [55, 58] on span "Employers" at bounding box center [58, 63] width 47 height 15
